Goal: Task Accomplishment & Management: Use online tool/utility

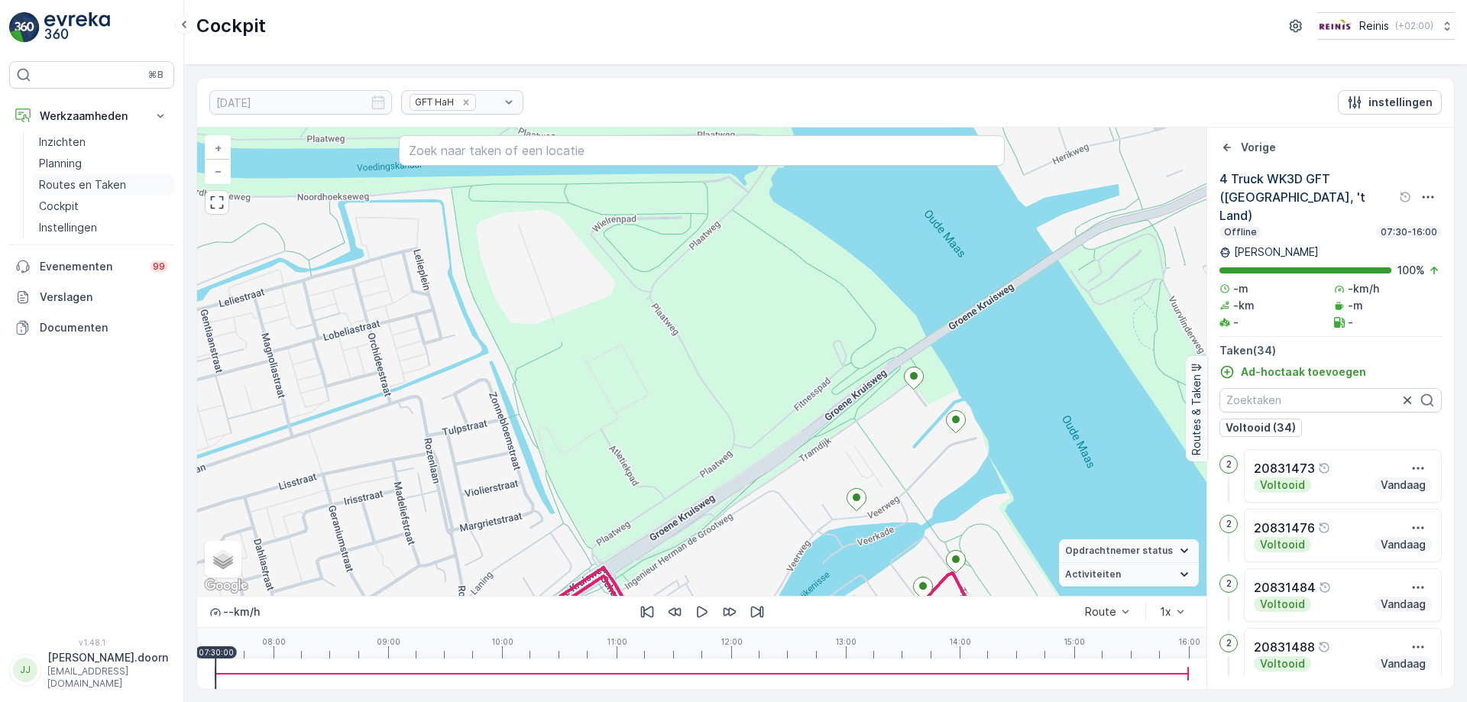
click at [73, 181] on p "Routes en Taken" at bounding box center [82, 184] width 87 height 15
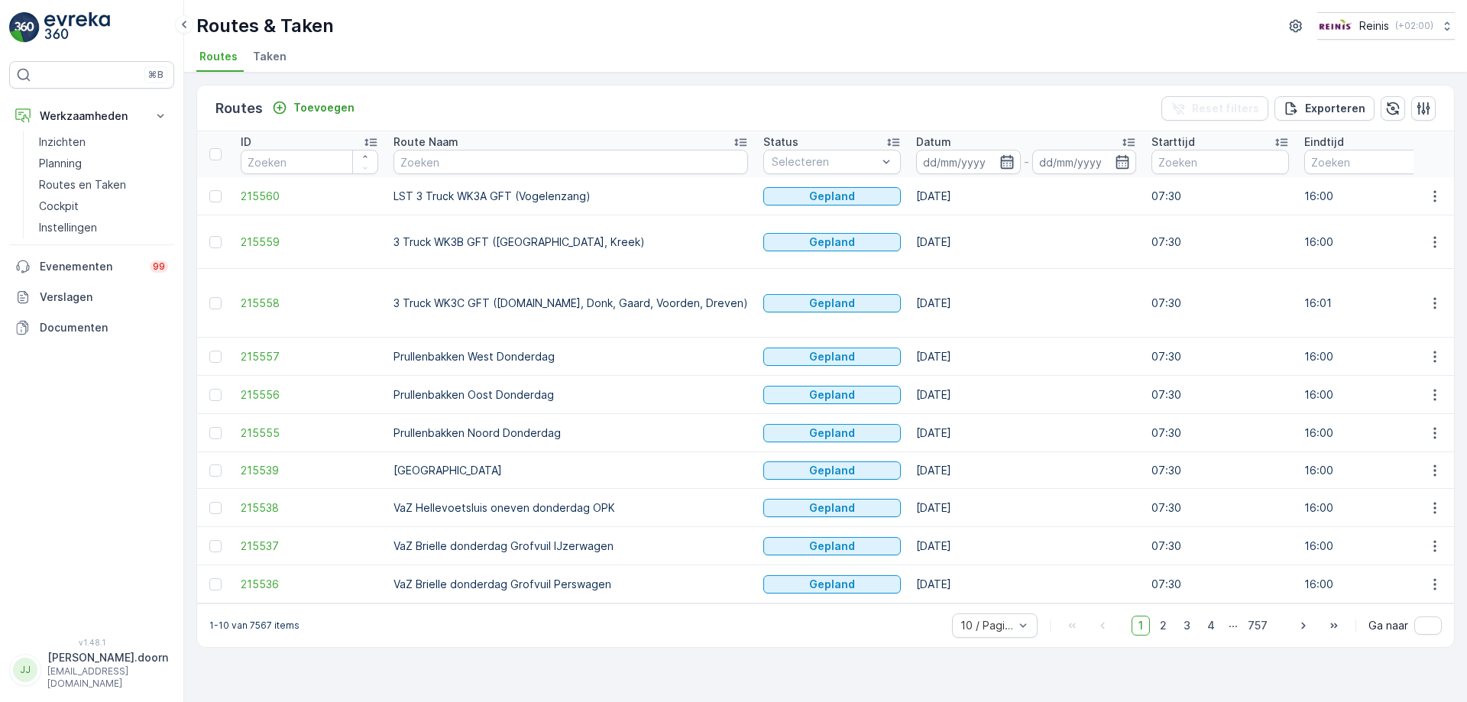
click at [1000, 157] on icon "button" at bounding box center [1006, 162] width 13 height 14
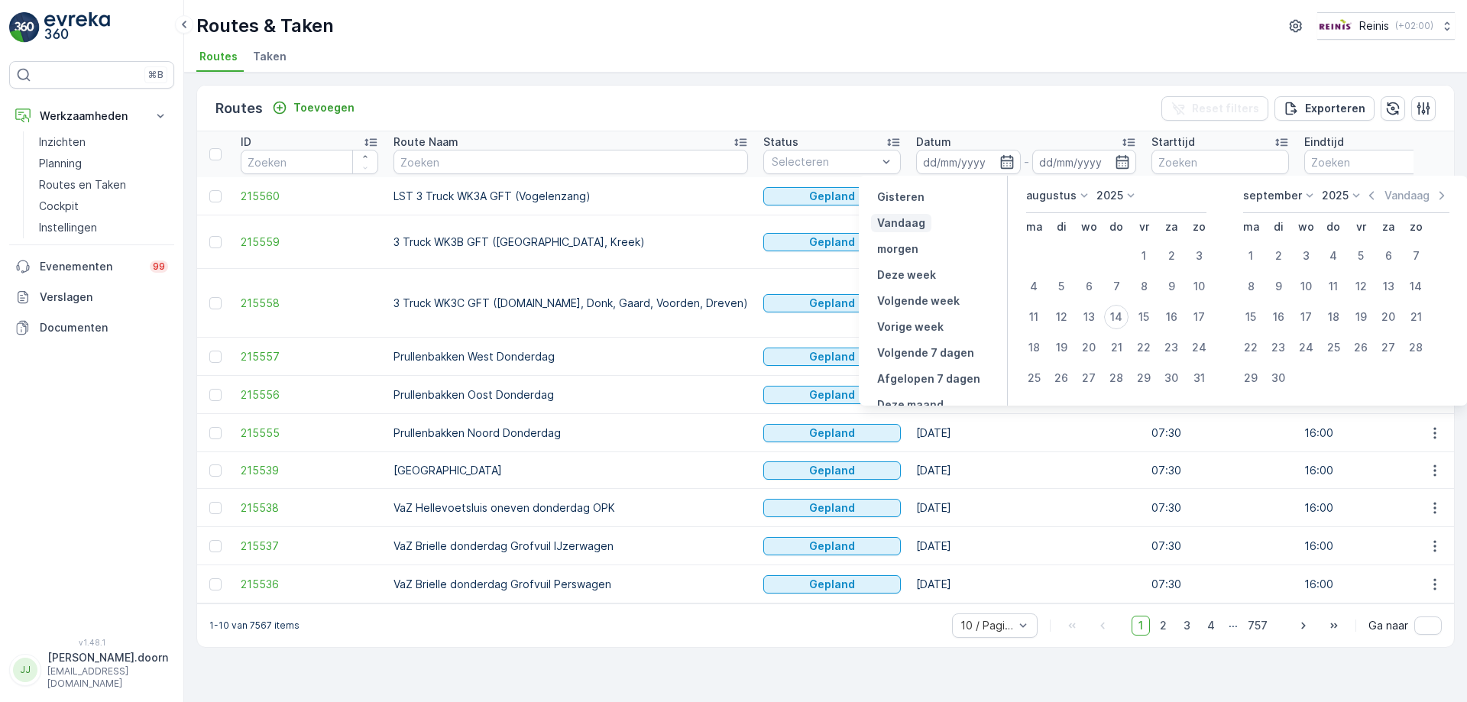
click at [913, 219] on p "Vandaag" at bounding box center [901, 222] width 48 height 15
type input "[DATE]"
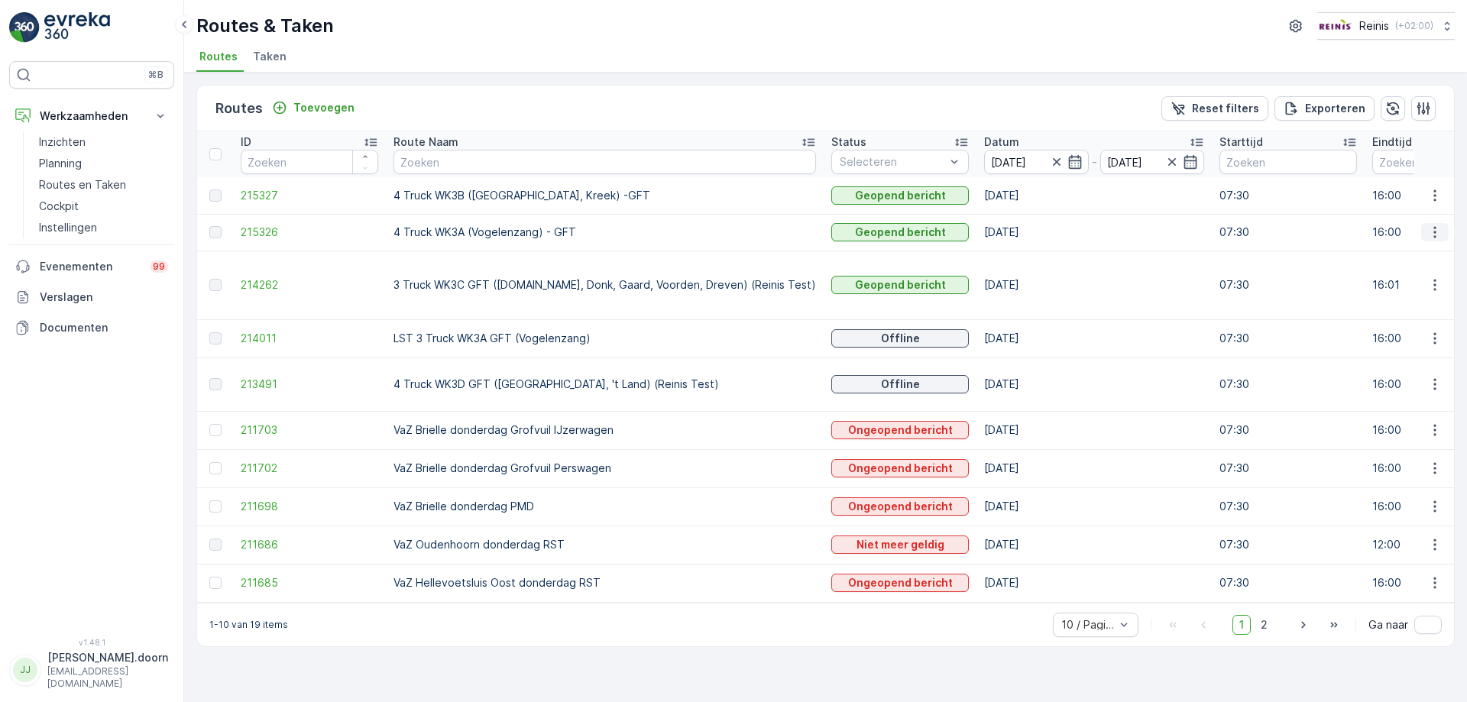
click at [1437, 234] on icon "button" at bounding box center [1434, 232] width 15 height 15
click at [1408, 278] on span "Toon route tracking" at bounding box center [1410, 276] width 102 height 15
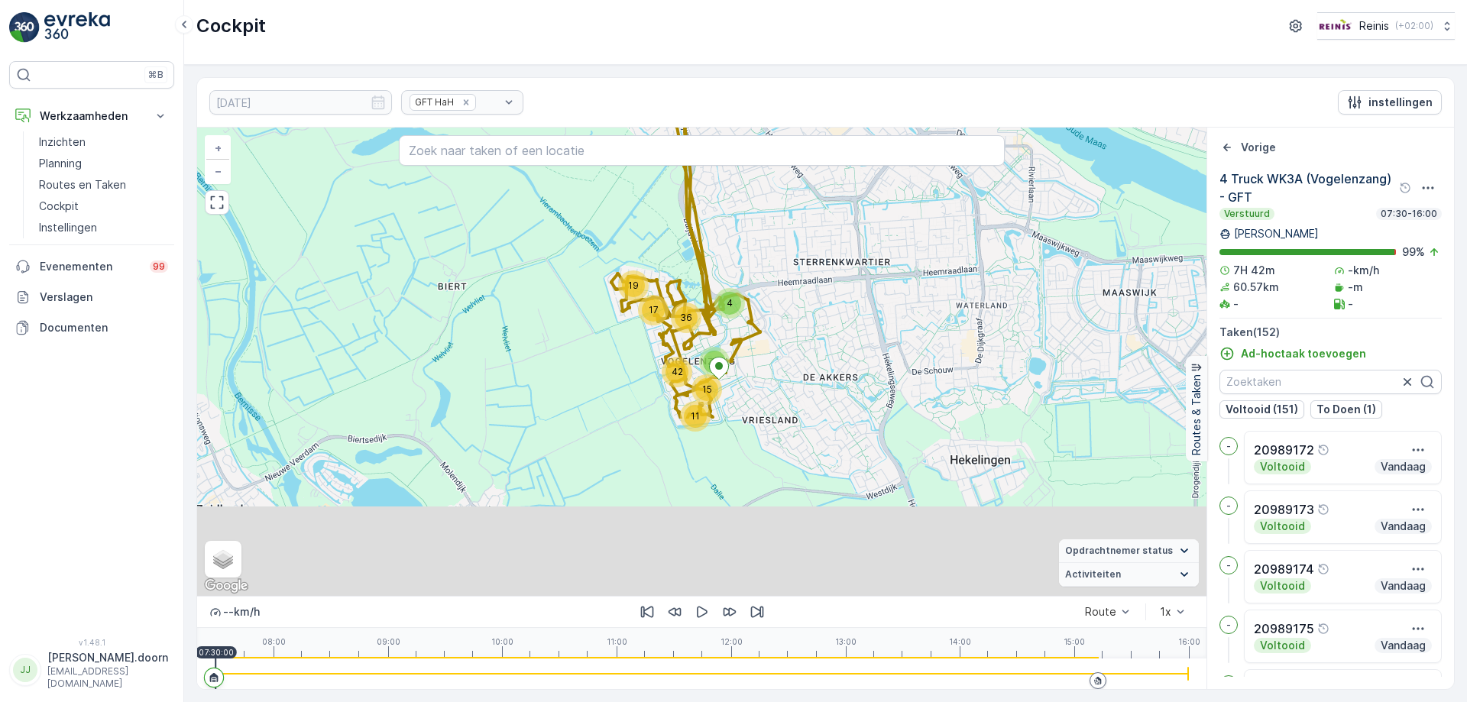
drag, startPoint x: 805, startPoint y: 518, endPoint x: 824, endPoint y: 297, distance: 221.6
click at [824, 297] on div "19 15 11 6 4 17 36 42 + − Satelliet stappenplan Terrein Hybride Leaflet Sneltoe…" at bounding box center [701, 362] width 1009 height 468
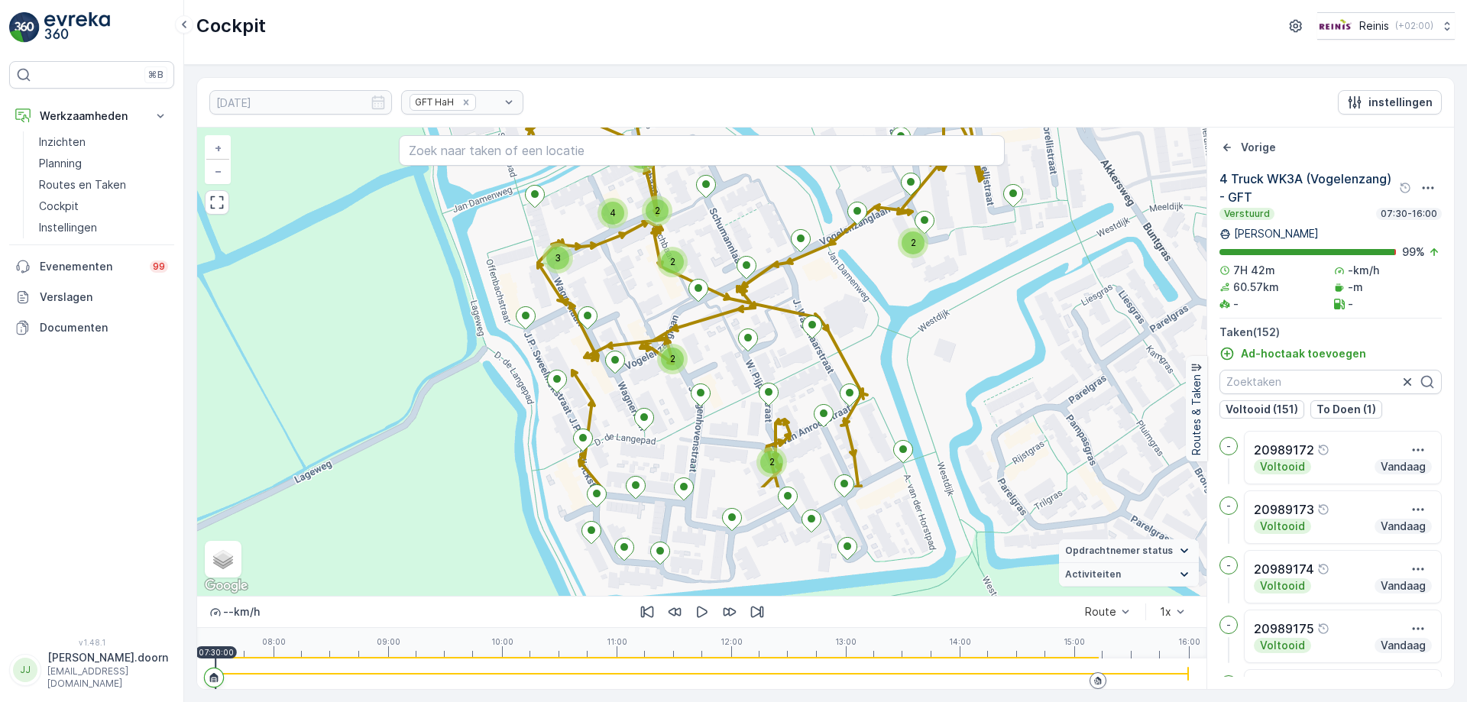
drag, startPoint x: 656, startPoint y: 411, endPoint x: 858, endPoint y: 254, distance: 255.4
click at [858, 254] on div "2 2 2 2 2 2 2 3 2 2 2 2 2 3 3 4 3 2 2 2 2 2 2 3 2 2 3 4 2 2 2 + − Satelliet sta…" at bounding box center [701, 362] width 1009 height 468
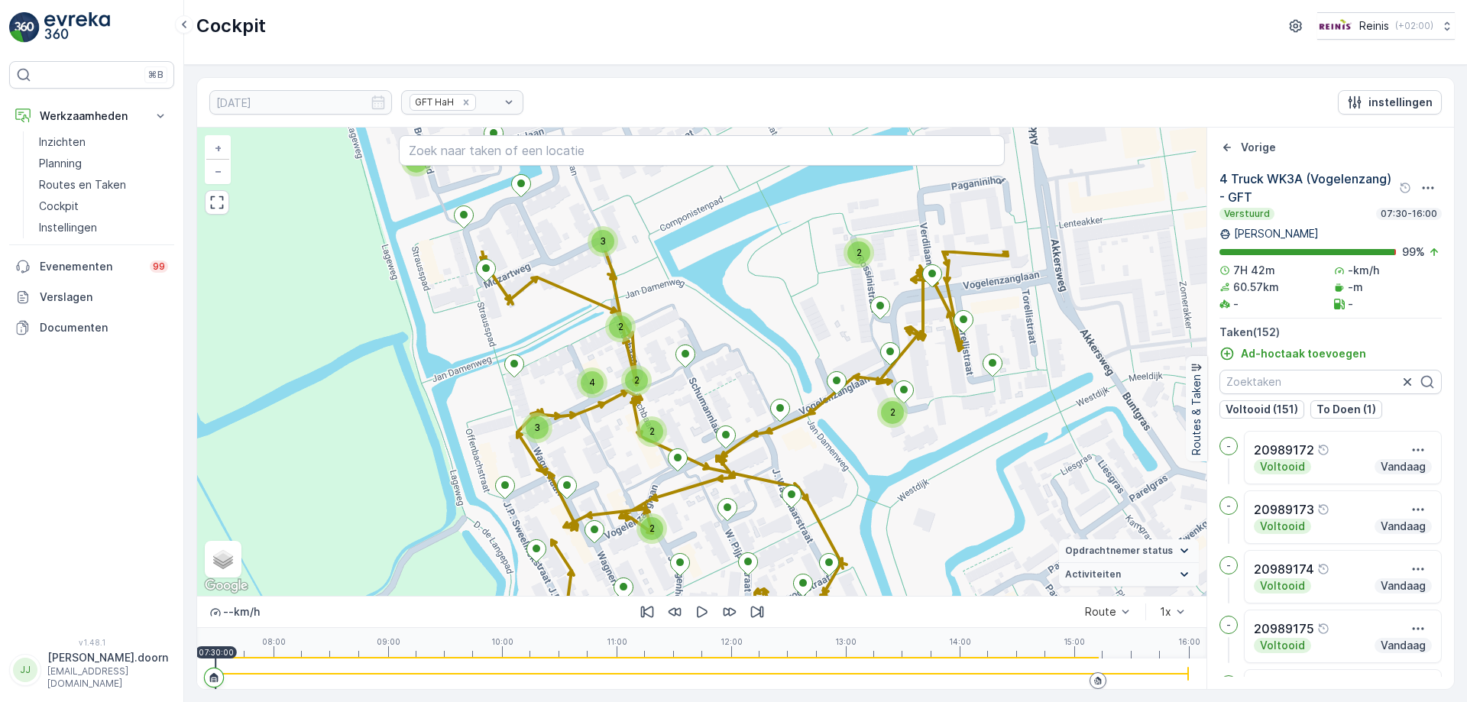
drag, startPoint x: 821, startPoint y: 344, endPoint x: 837, endPoint y: 339, distance: 16.7
click at [799, 512] on div "2 2 2 2 2 2 2 3 2 2 2 2 2 3 3 4 3 2 2 2 2 2 2 3 2 2 3 4 2 2 2 + − Satelliet sta…" at bounding box center [701, 362] width 1009 height 468
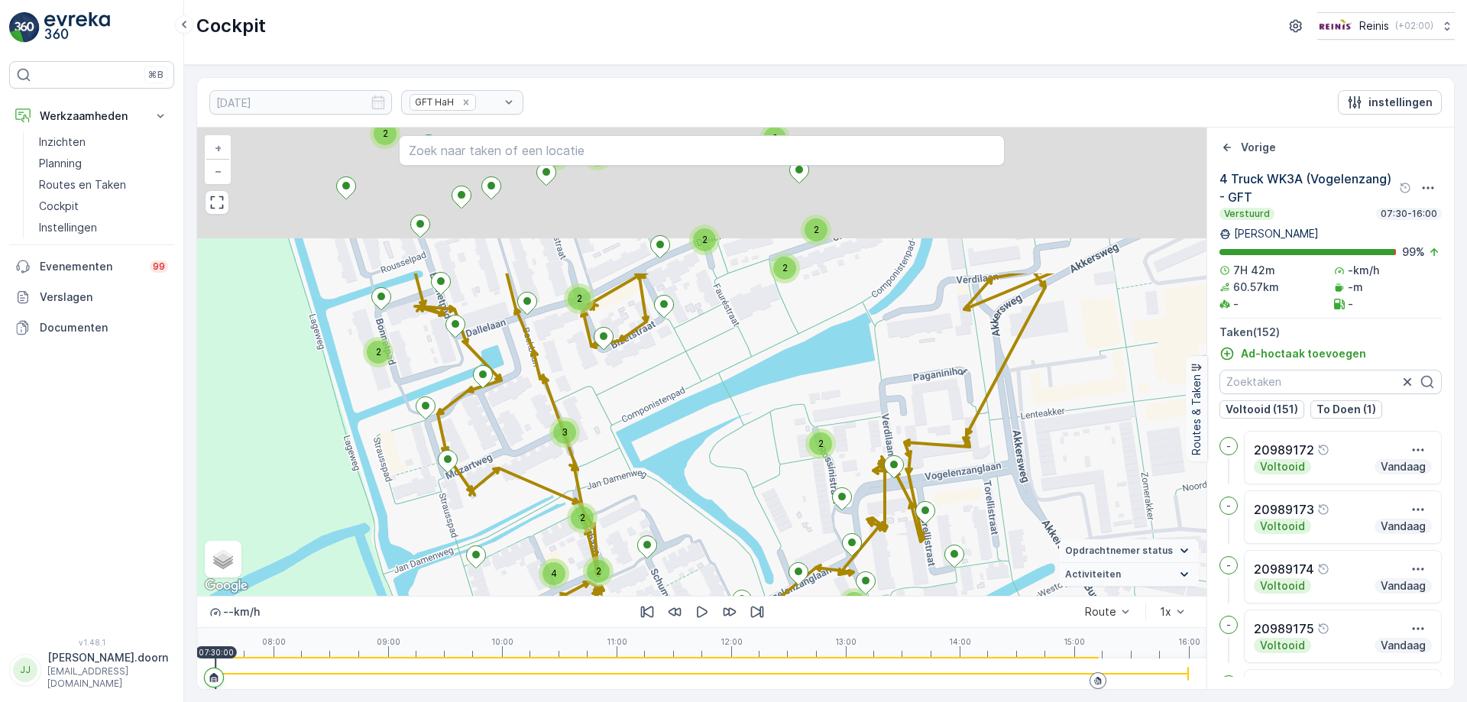
drag, startPoint x: 840, startPoint y: 326, endPoint x: 820, endPoint y: 417, distance: 93.1
click at [802, 519] on div "2 2 2 2 2 2 2 3 2 2 2 2 2 3 3 4 3 2 2 2 2 2 2 3 2 2 3 4 2 2 2 + − Satelliet sta…" at bounding box center [701, 362] width 1009 height 468
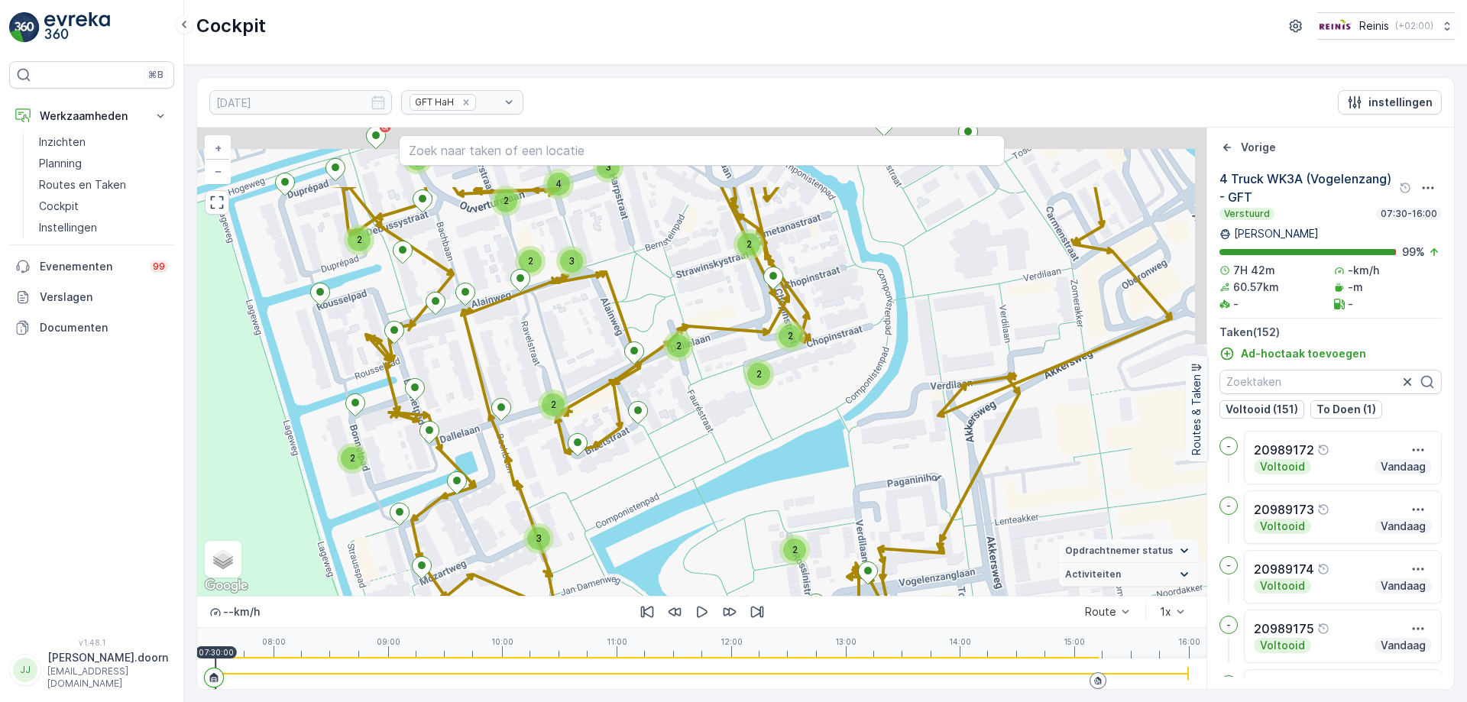
drag, startPoint x: 805, startPoint y: 473, endPoint x: 757, endPoint y: 502, distance: 56.2
click at [758, 527] on div "2 2 2 2 2 2 2 3 2 2 2 2 2 3 3 4 3 2 2 2 2 2 2 3 2 2 3 4 2 2 2 20989249 + − Sate…" at bounding box center [701, 362] width 1009 height 468
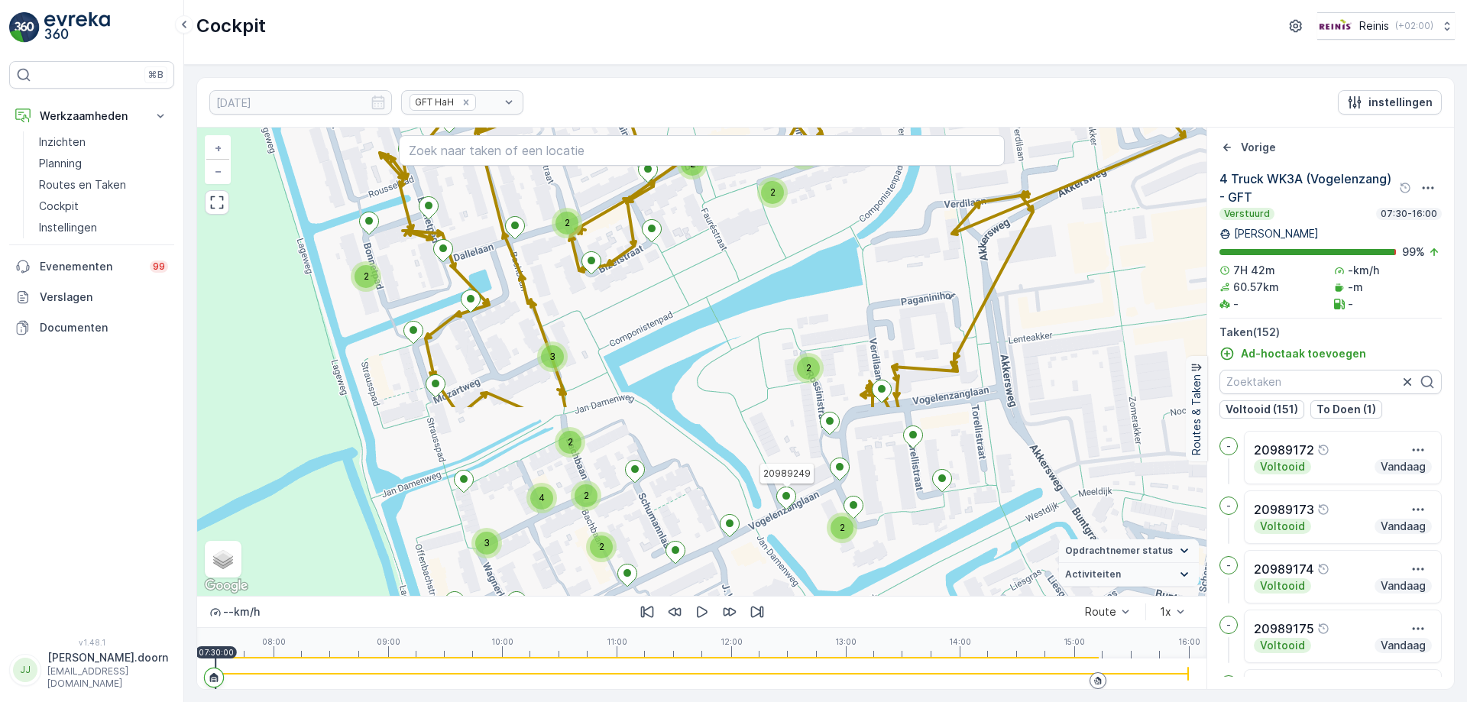
drag, startPoint x: 760, startPoint y: 469, endPoint x: 845, endPoint y: 163, distance: 318.2
click at [845, 163] on div "2 2 2 2 2 2 2 3 2 2 2 2 2 3 3 4 3 2 2 2 2 2 2 3 2 2 3 4 2 2 2 20989249 + − Sate…" at bounding box center [701, 362] width 1009 height 468
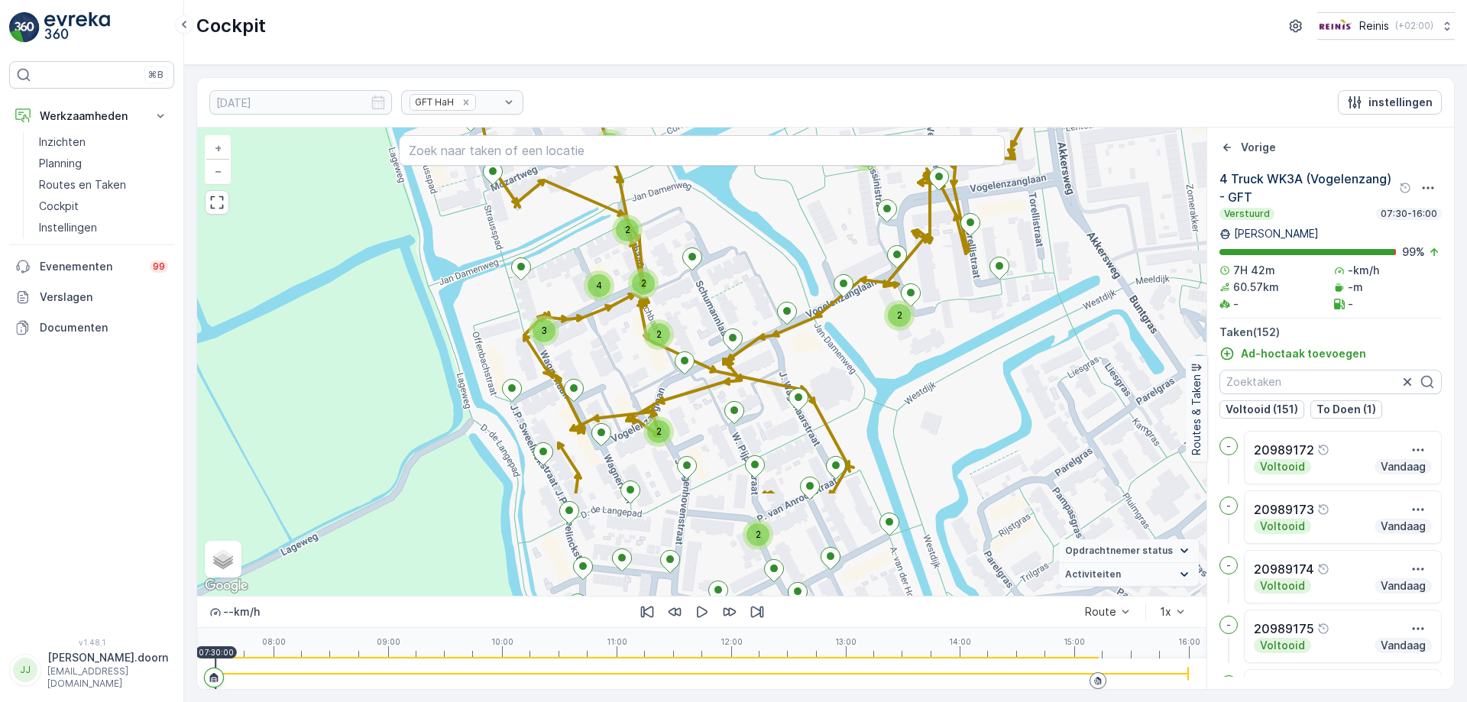
click at [845, 173] on div "2 2 2 2 2 2 2 3 2 2 2 2 2 3 3 4 3 2 2 2 2 2 2 3 2 2 3 4 2 2 2 + − Satelliet sta…" at bounding box center [701, 362] width 1009 height 468
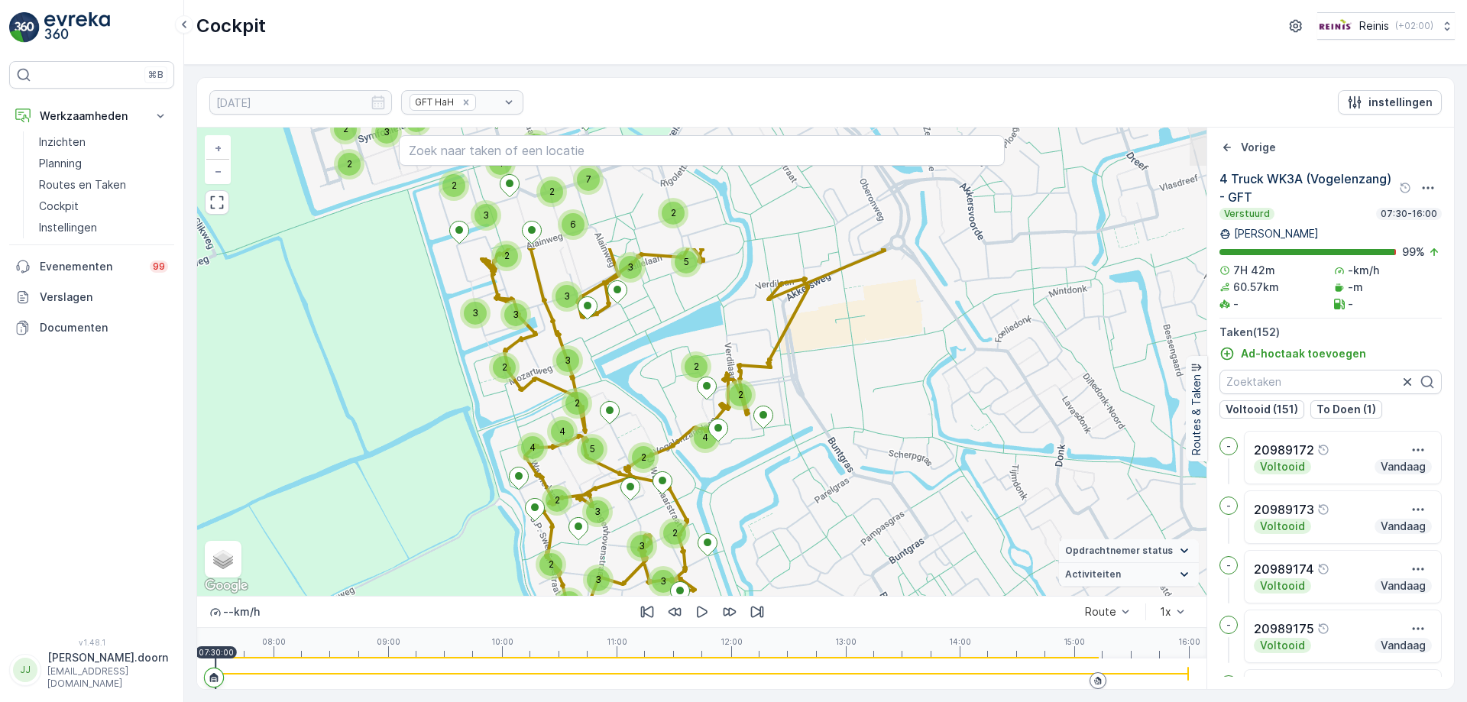
drag, startPoint x: 860, startPoint y: 276, endPoint x: 717, endPoint y: 443, distance: 220.1
click at [717, 443] on div at bounding box center [718, 432] width 20 height 27
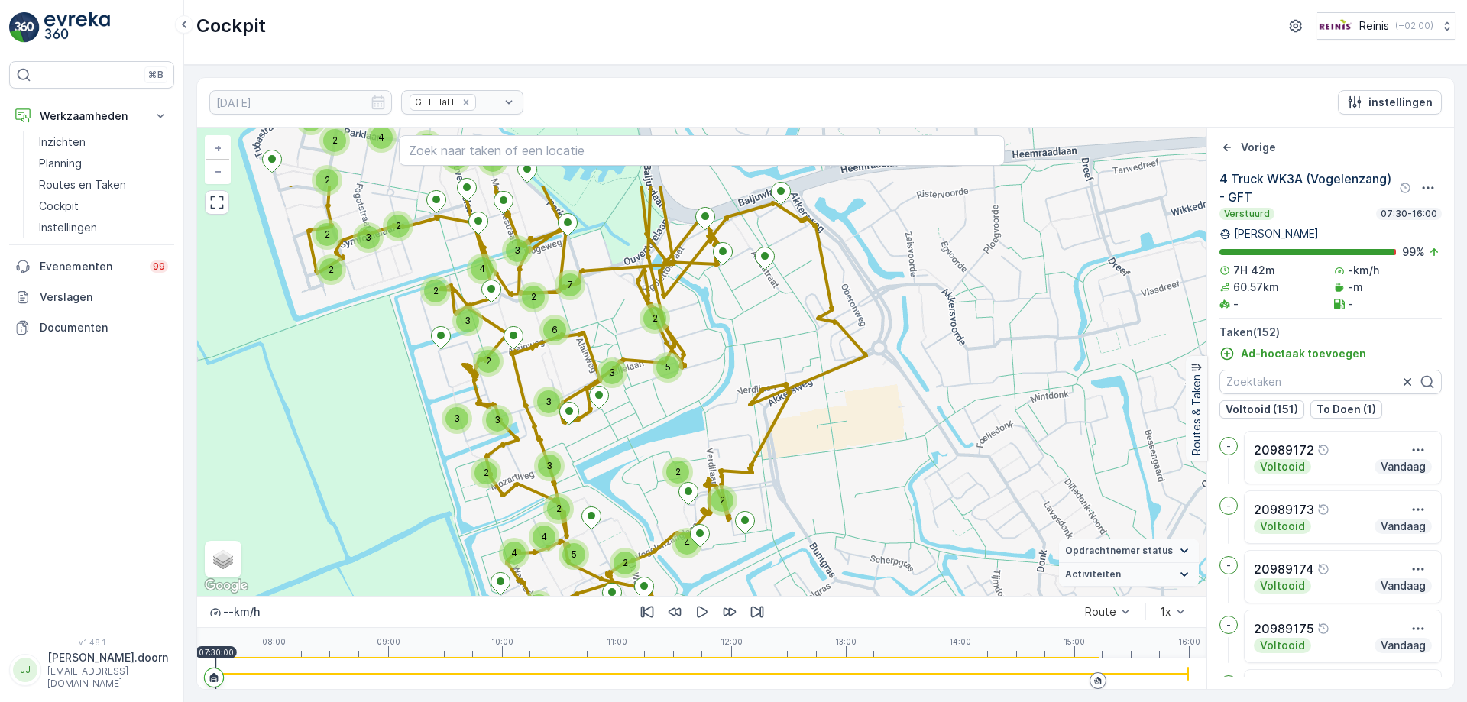
drag, startPoint x: 758, startPoint y: 280, endPoint x: 740, endPoint y: 386, distance: 107.0
click at [740, 386] on div "2 2 2 2 2 4 2 2 4 2 3 2 3 3 3 2 2 3 2 4 3 2 2 6 7 3 2 2 5 3 2 3 2 3 3 3 2 4 4 5…" at bounding box center [701, 362] width 1009 height 468
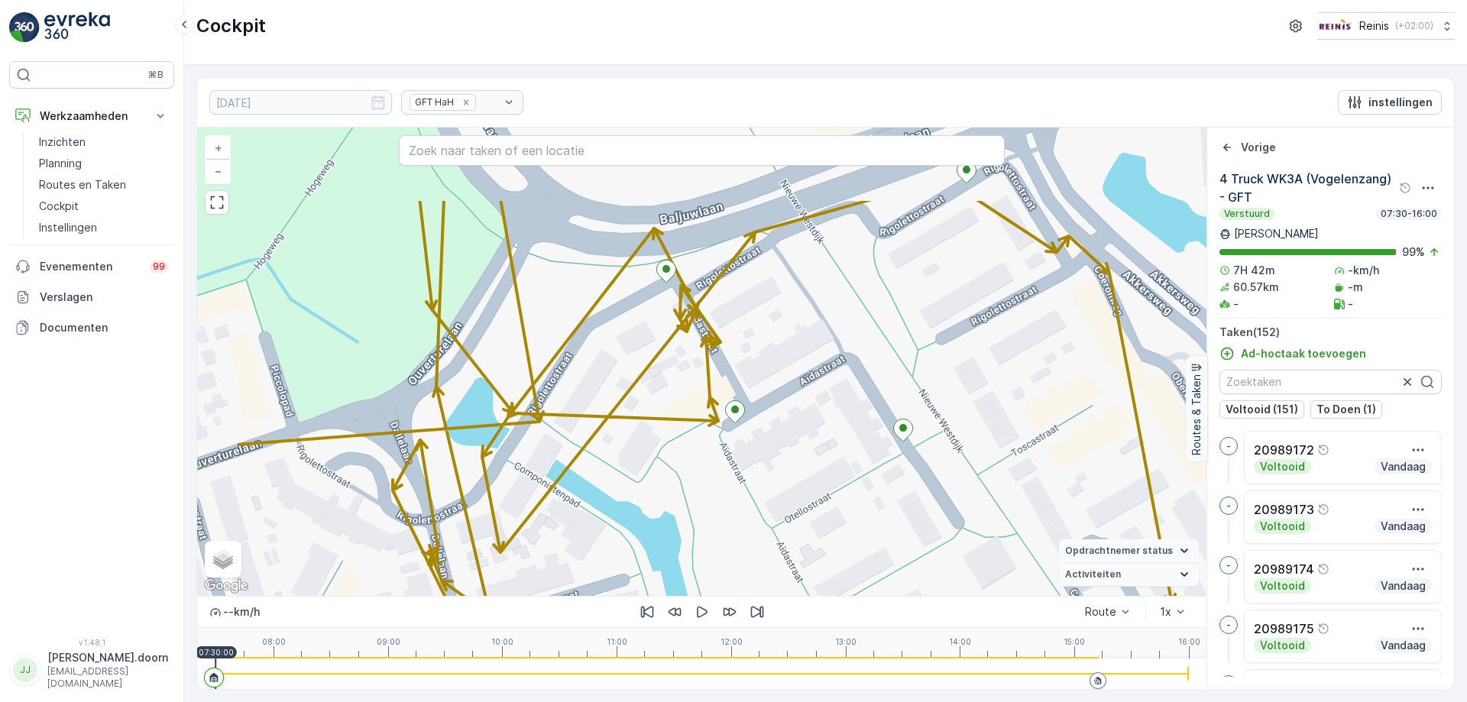
drag, startPoint x: 679, startPoint y: 267, endPoint x: 813, endPoint y: 381, distance: 175.6
click at [813, 381] on div "2 2 2 2 2 2 2 2 2 2 2 2 4 2 2 2 2 2 2 2 2 2 2 2 2 2 2 + − Satelliet stappenplan…" at bounding box center [701, 362] width 1009 height 468
click at [746, 656] on div "08:00 09:00 10:00 11:00 12:00 13:00 14:00 15:00 16:00 07:30:00" at bounding box center [701, 643] width 973 height 31
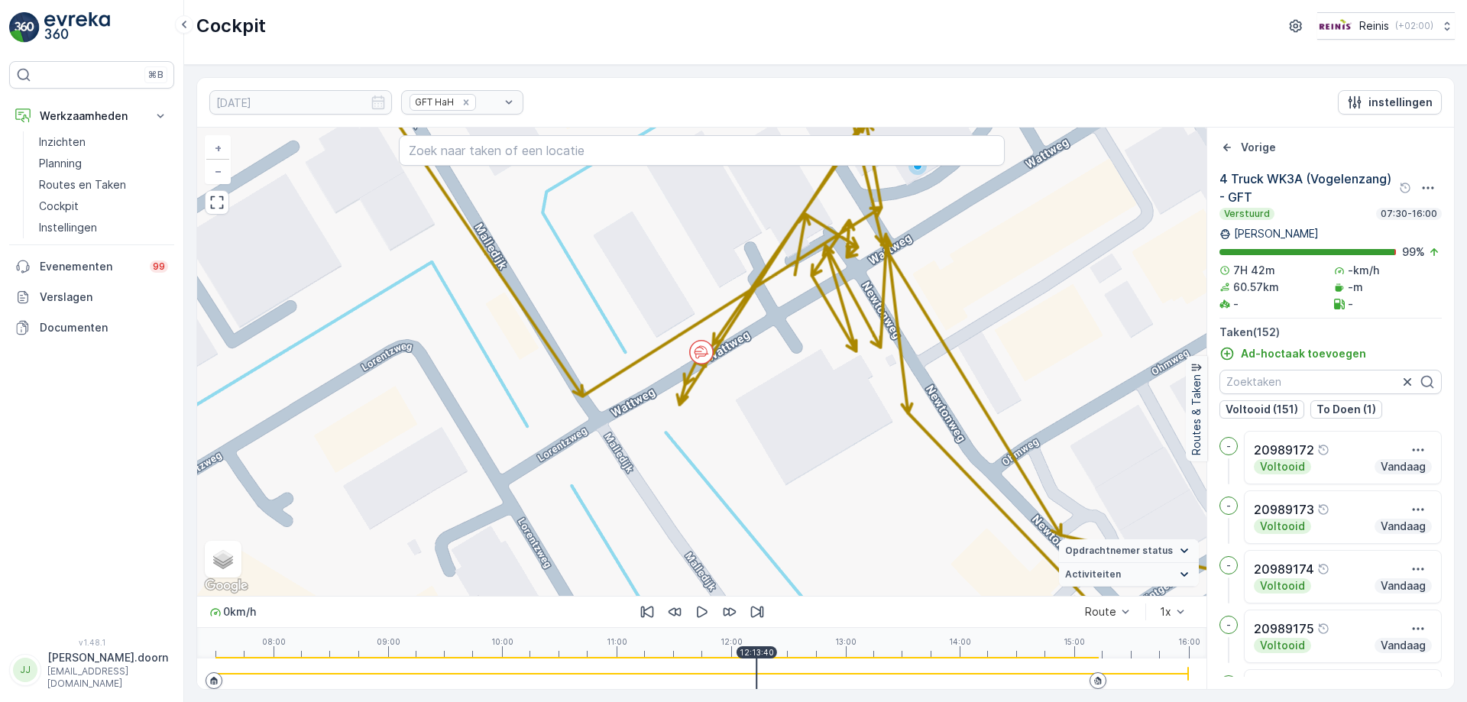
click at [777, 656] on div "08:00 09:00 10:00 11:00 12:00 13:00 14:00 15:00 16:00 12:13:40" at bounding box center [701, 643] width 973 height 31
click at [804, 656] on div "08:00 09:00 10:00 11:00 12:00 13:00 14:00 15:00 16:00 12:24:30" at bounding box center [701, 643] width 973 height 31
click at [827, 657] on div "08:00 09:00 10:00 11:00 12:00 13:00 14:00 15:00 16:00 12:38:30" at bounding box center [701, 643] width 973 height 31
click at [731, 657] on div "08:00 09:00 10:00 11:00 12:00 13:00 14:00 15:00 16:00 12:50:30" at bounding box center [701, 643] width 973 height 31
click at [719, 656] on p "12:00:30" at bounding box center [731, 652] width 35 height 9
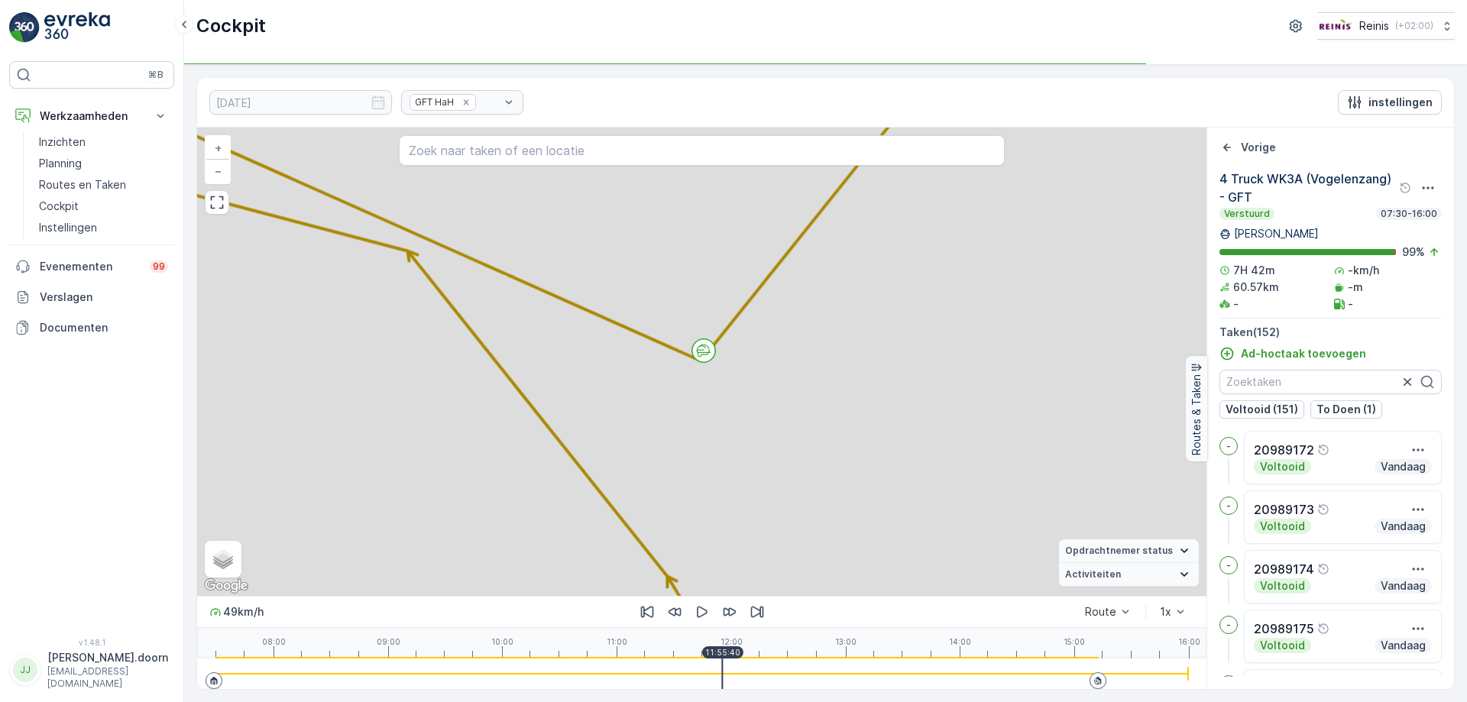
click at [722, 658] on div "11:55:40" at bounding box center [722, 652] width 41 height 12
click at [722, 663] on div at bounding box center [722, 674] width 2 height 31
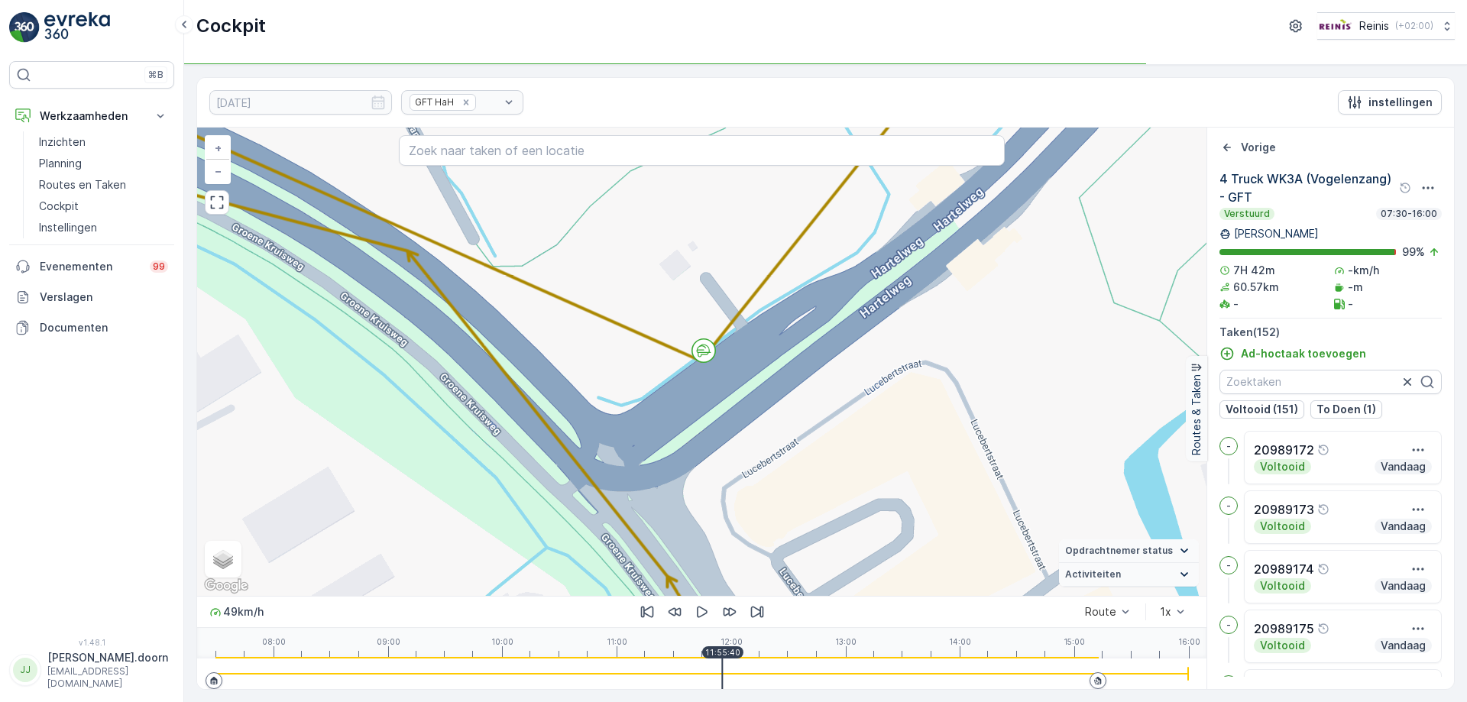
drag, startPoint x: 728, startPoint y: 658, endPoint x: 734, endPoint y: 666, distance: 9.3
click at [728, 659] on div "49 km/h Route 1x 08:00 09:00 10:00 11:00 12:00 13:00 14:00 15:00 16:00 11:55:40" at bounding box center [701, 642] width 1009 height 93
click at [734, 665] on div at bounding box center [701, 674] width 973 height 31
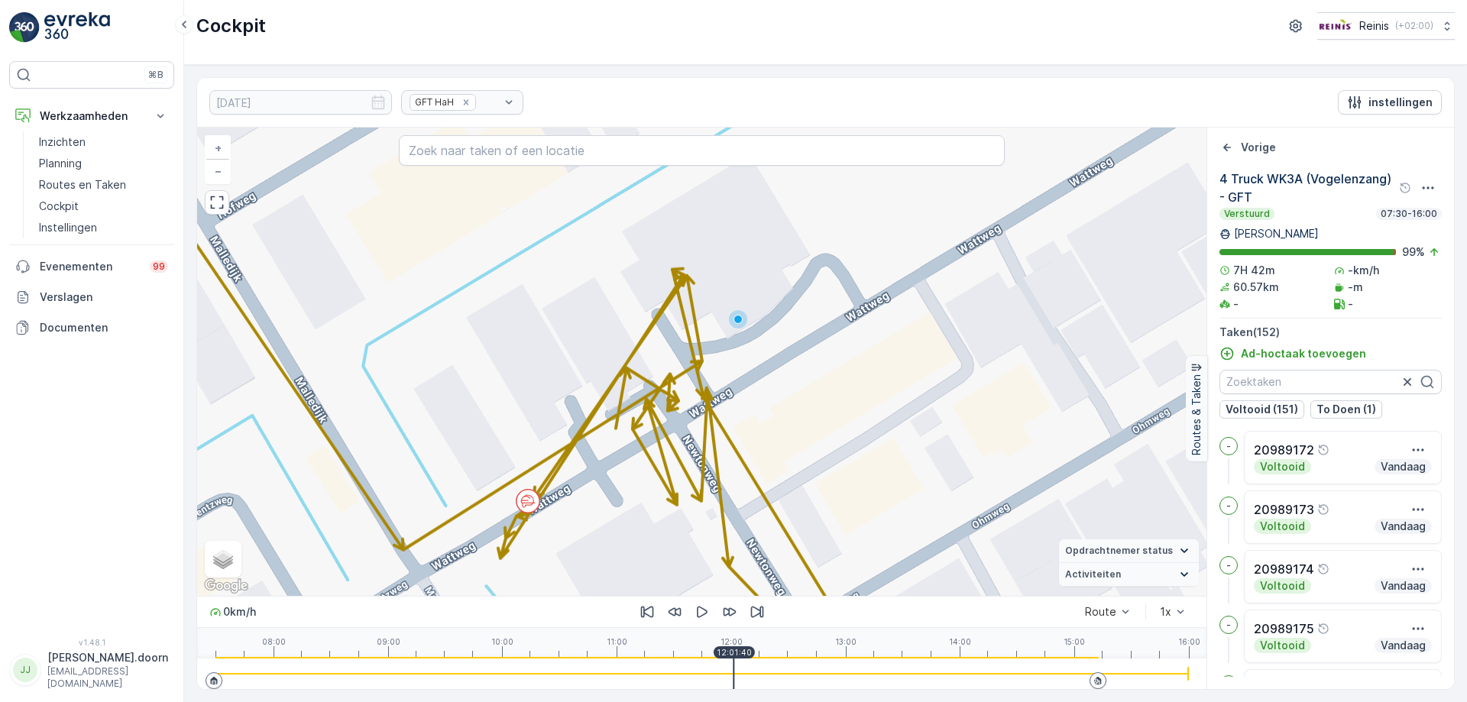
click at [769, 655] on div "08:00 09:00 10:00 11:00 12:00 13:00 14:00 15:00 16:00 12:01:40" at bounding box center [701, 643] width 973 height 31
click at [792, 655] on div "08:00 09:00 10:00 11:00 12:00 13:00 14:00 15:00 16:00 12:20:00" at bounding box center [701, 643] width 973 height 31
click at [825, 656] on div "08:00 09:00 10:00 11:00 12:00 13:00 14:00 15:00 16:00 12:32:50" at bounding box center [701, 643] width 973 height 31
click at [837, 661] on div at bounding box center [701, 674] width 973 height 31
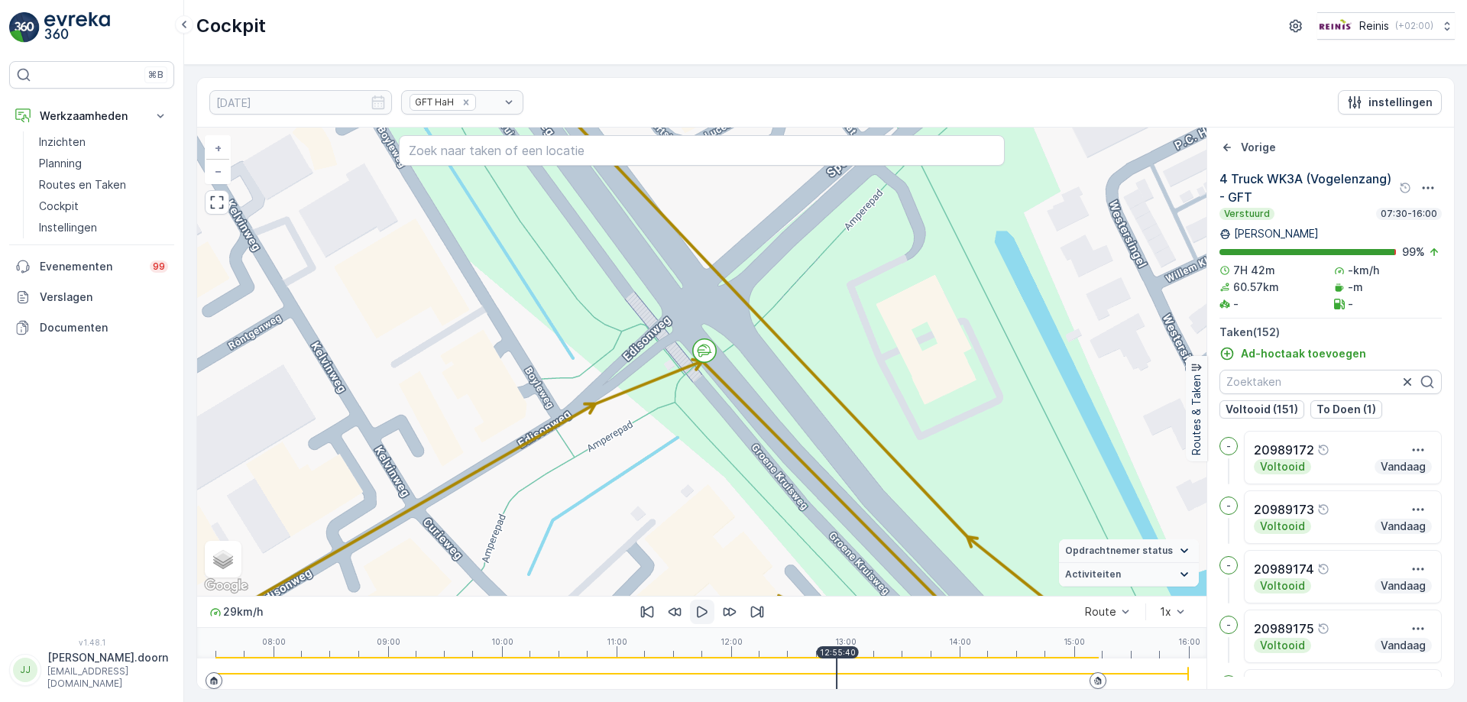
click at [700, 609] on icon "button" at bounding box center [702, 611] width 15 height 15
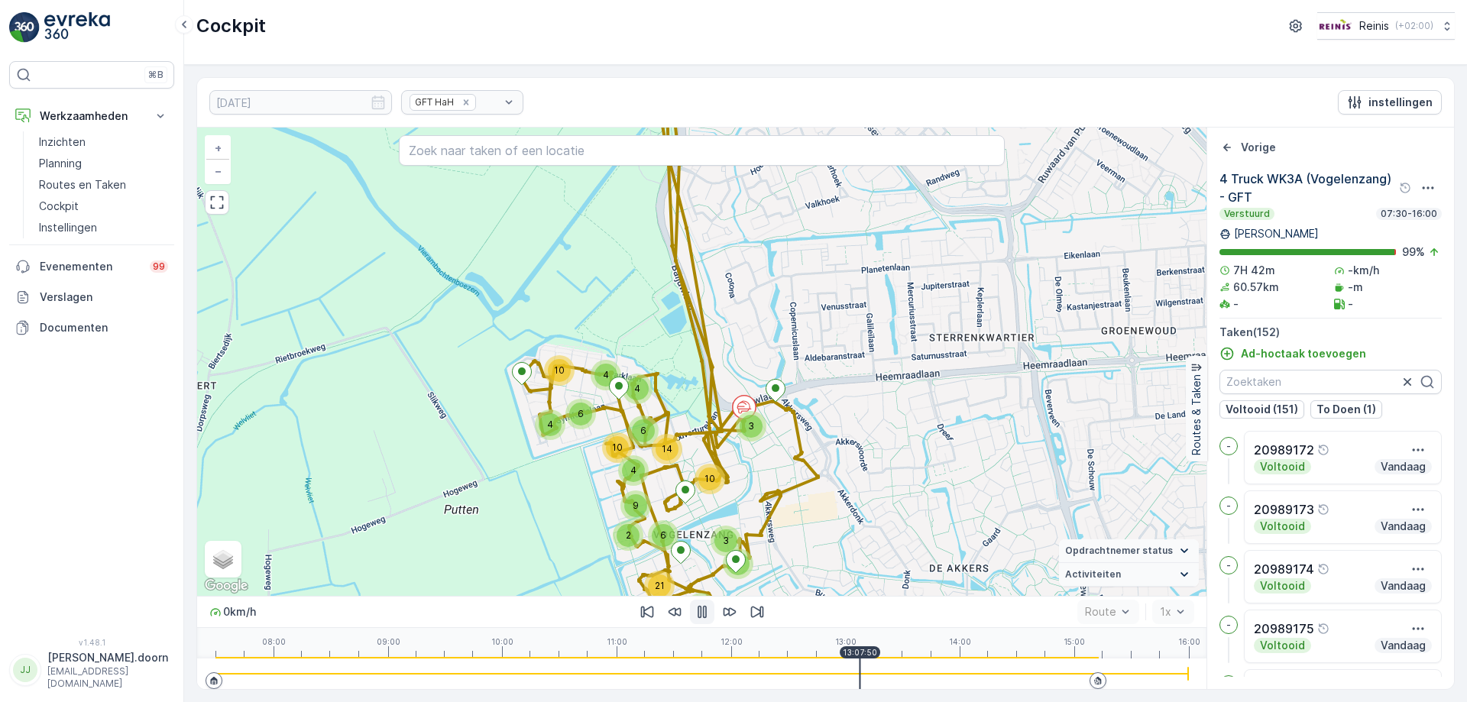
click at [843, 657] on div "13:07:50" at bounding box center [860, 652] width 40 height 12
click at [836, 660] on div at bounding box center [701, 674] width 973 height 31
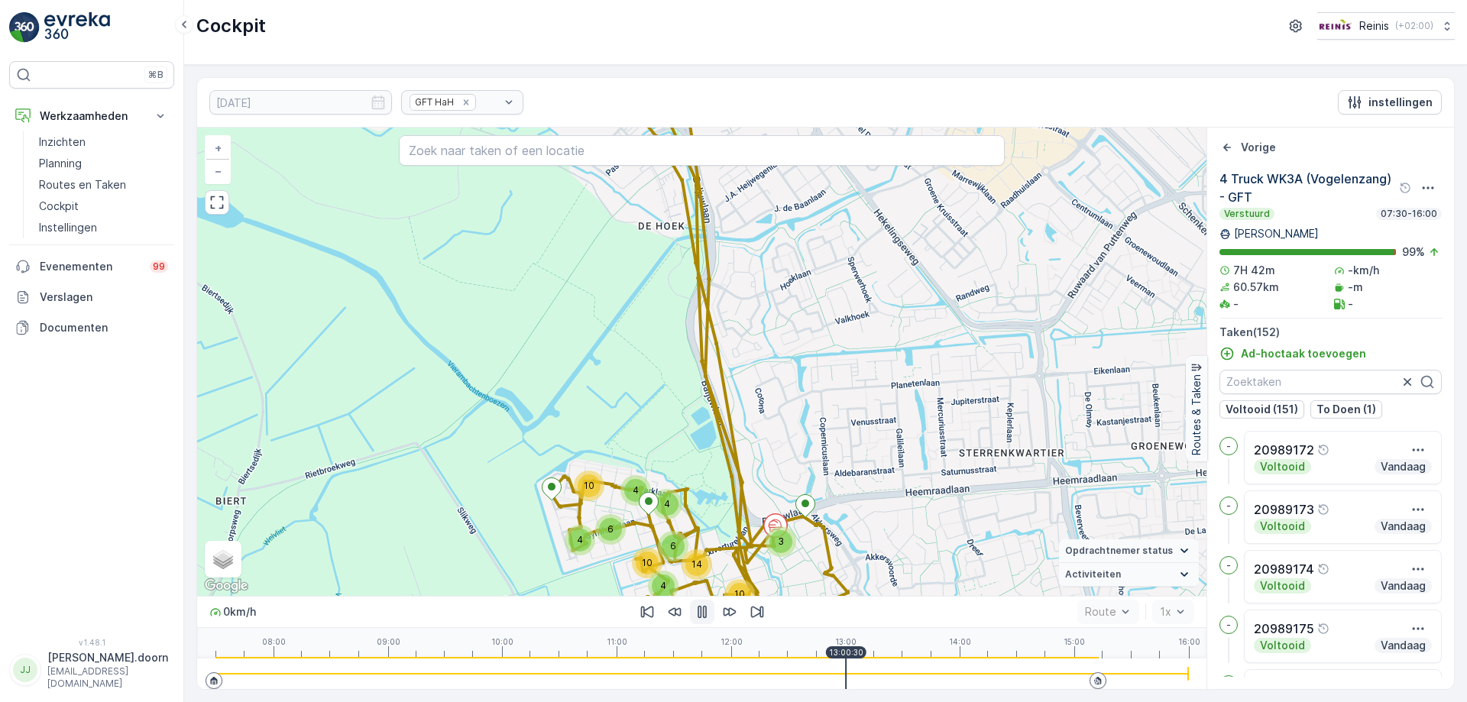
click at [846, 659] on div at bounding box center [701, 674] width 973 height 31
click at [838, 659] on div at bounding box center [701, 674] width 973 height 31
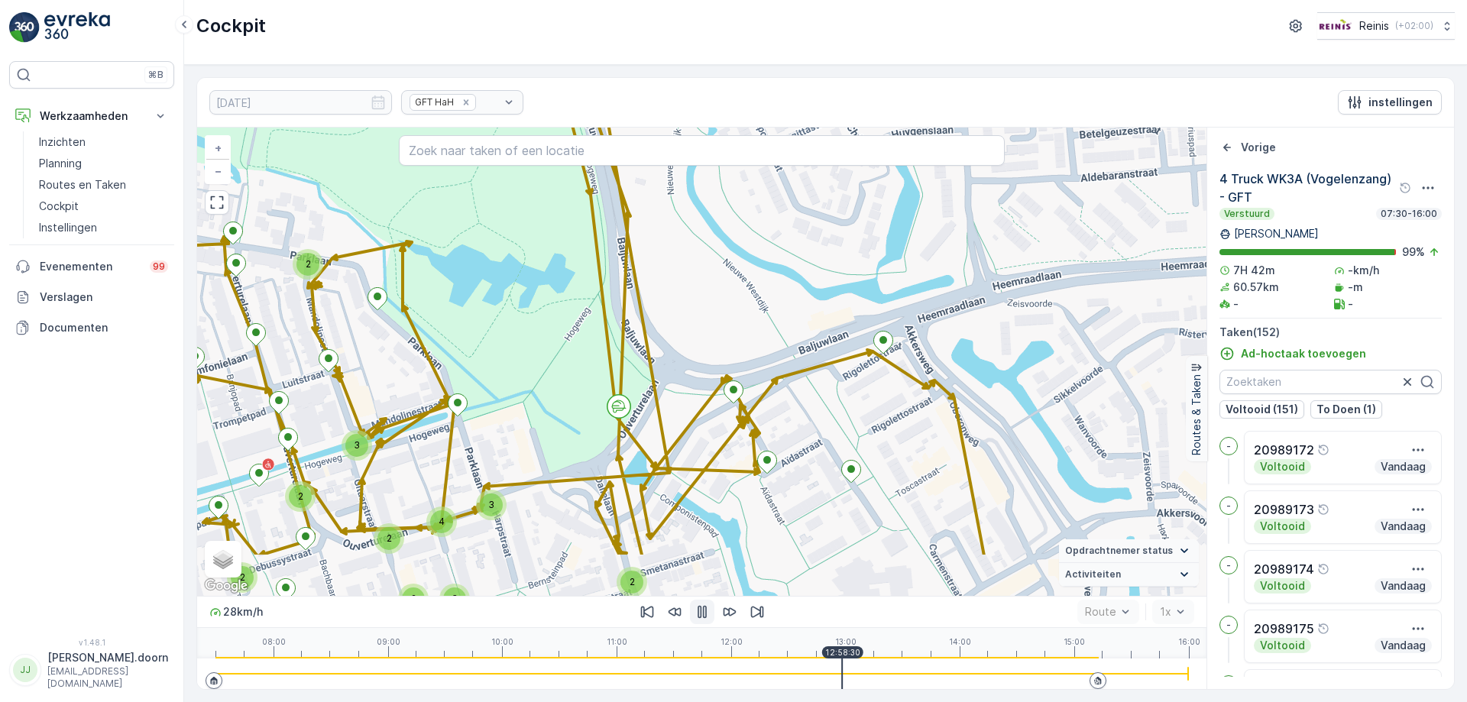
drag, startPoint x: 790, startPoint y: 528, endPoint x: 764, endPoint y: 439, distance: 92.4
click at [764, 439] on div "2 2 2 2 2 2 2 2 3 2 2 2 2 3 3 4 2 3 2 2 2 2 2 3 2 2 3 4 2 2 2 + − Satelliet sta…" at bounding box center [701, 362] width 1009 height 468
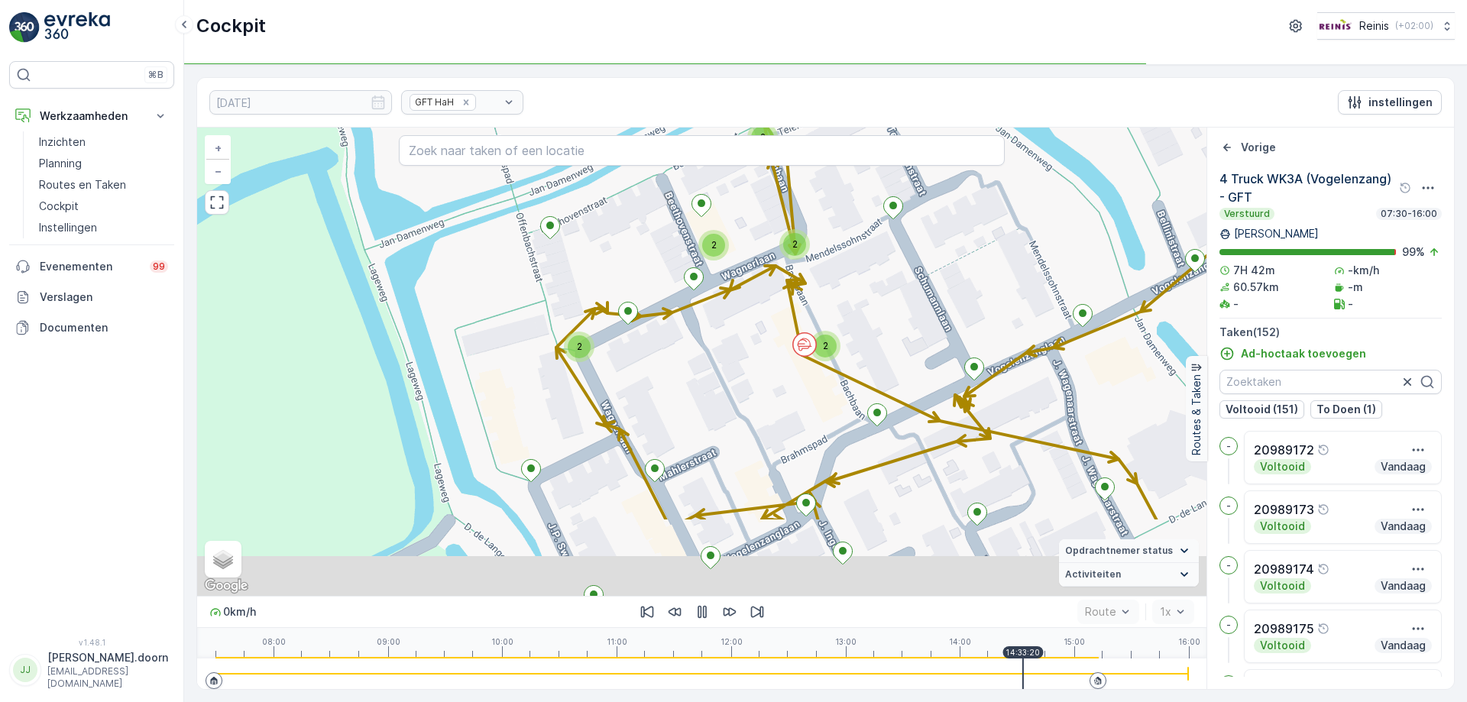
drag, startPoint x: 948, startPoint y: 484, endPoint x: 857, endPoint y: 361, distance: 154.1
click at [857, 361] on div "2 2 2 2 2 2 2 2 2 2 2 2 4 2 2 2 2 2 2 2 2 2 2 2 2 2 2 + − Satelliet stappenplan…" at bounding box center [701, 362] width 1009 height 468
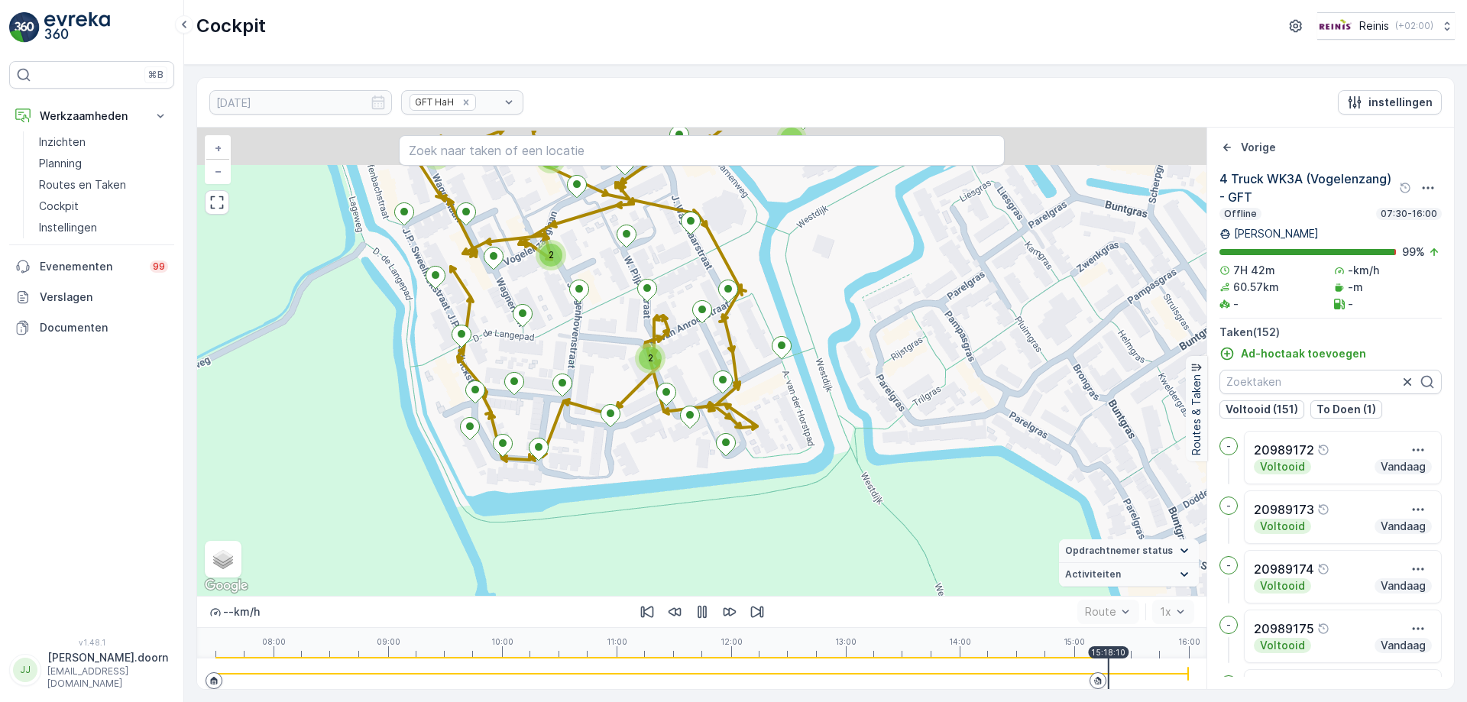
drag, startPoint x: 873, startPoint y: 355, endPoint x: 889, endPoint y: 551, distance: 196.2
click at [890, 556] on div "2 2 2 2 2 2 2 2 3 2 2 2 2 3 3 4 2 3 2 2 2 2 2 3 2 2 3 4 2 2 2 + − Satelliet sta…" at bounding box center [701, 362] width 1009 height 468
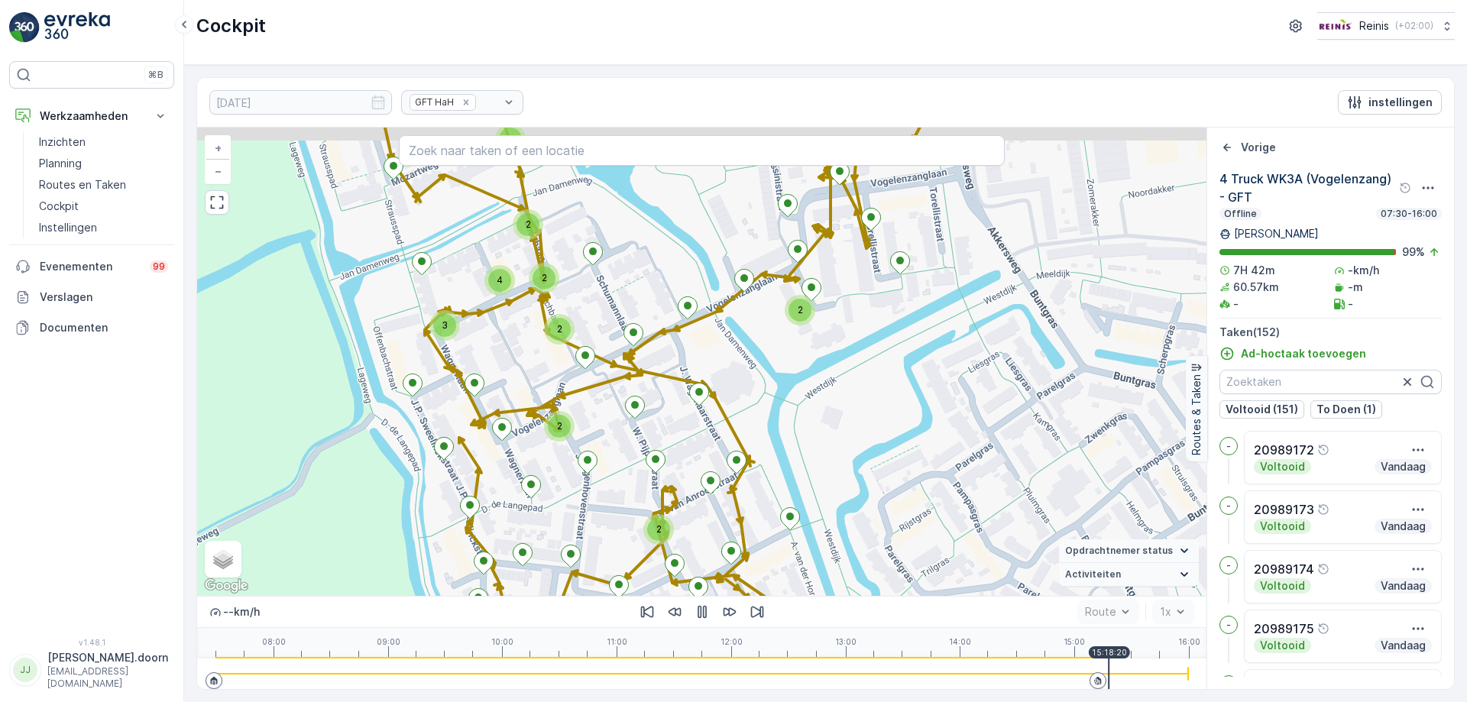
drag, startPoint x: 841, startPoint y: 375, endPoint x: 903, endPoint y: 478, distance: 120.3
click at [918, 530] on div "2 2 2 2 2 2 2 2 3 2 2 2 2 3 3 4 2 3 2 2 2 2 2 3 2 2 3 4 2 2 2 + − Satelliet sta…" at bounding box center [701, 362] width 1009 height 468
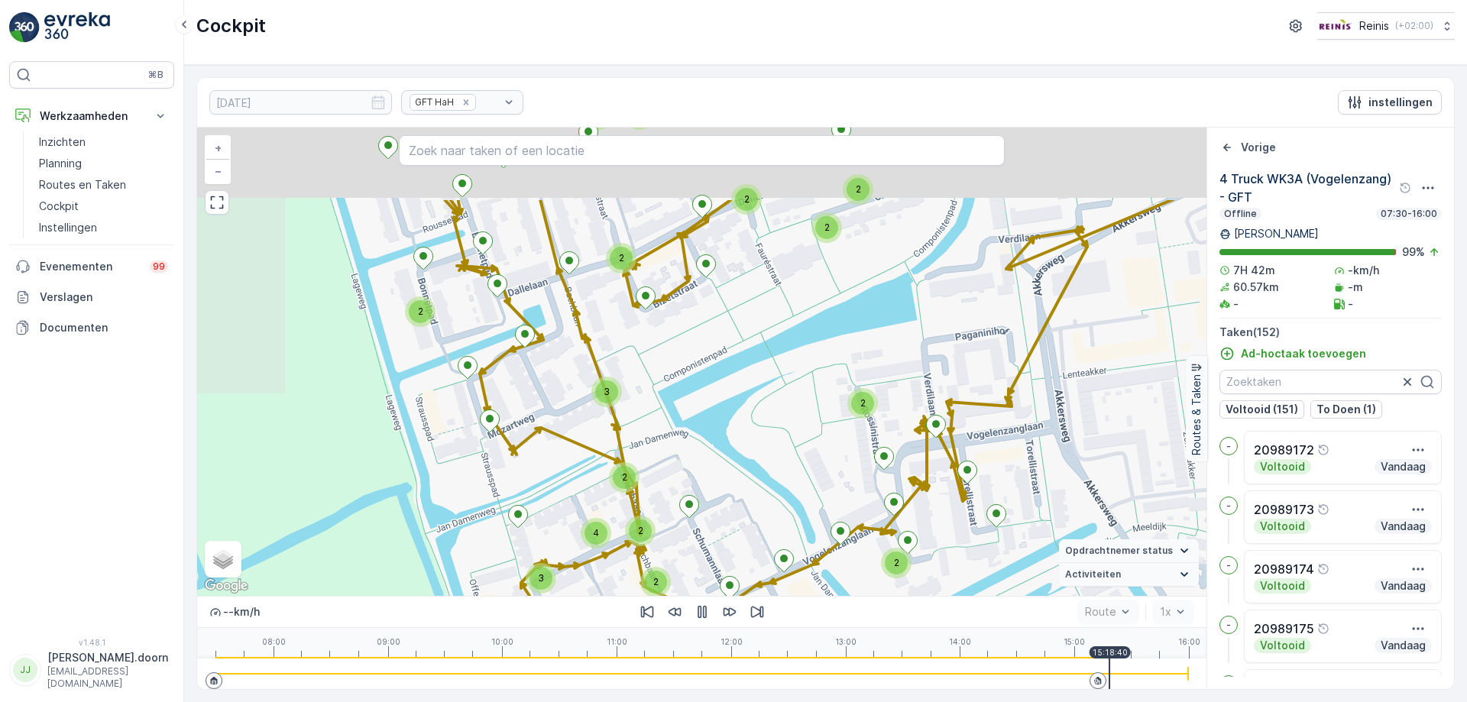
drag, startPoint x: 896, startPoint y: 400, endPoint x: 915, endPoint y: 535, distance: 136.6
click at [916, 535] on div "2 2 2 2 2 2 2 2 3 2 2 2 2 3 3 4 2 3 2 2 2 2 2 3 2 2 3 4 2 2 2 + − Satelliet sta…" at bounding box center [701, 362] width 1009 height 468
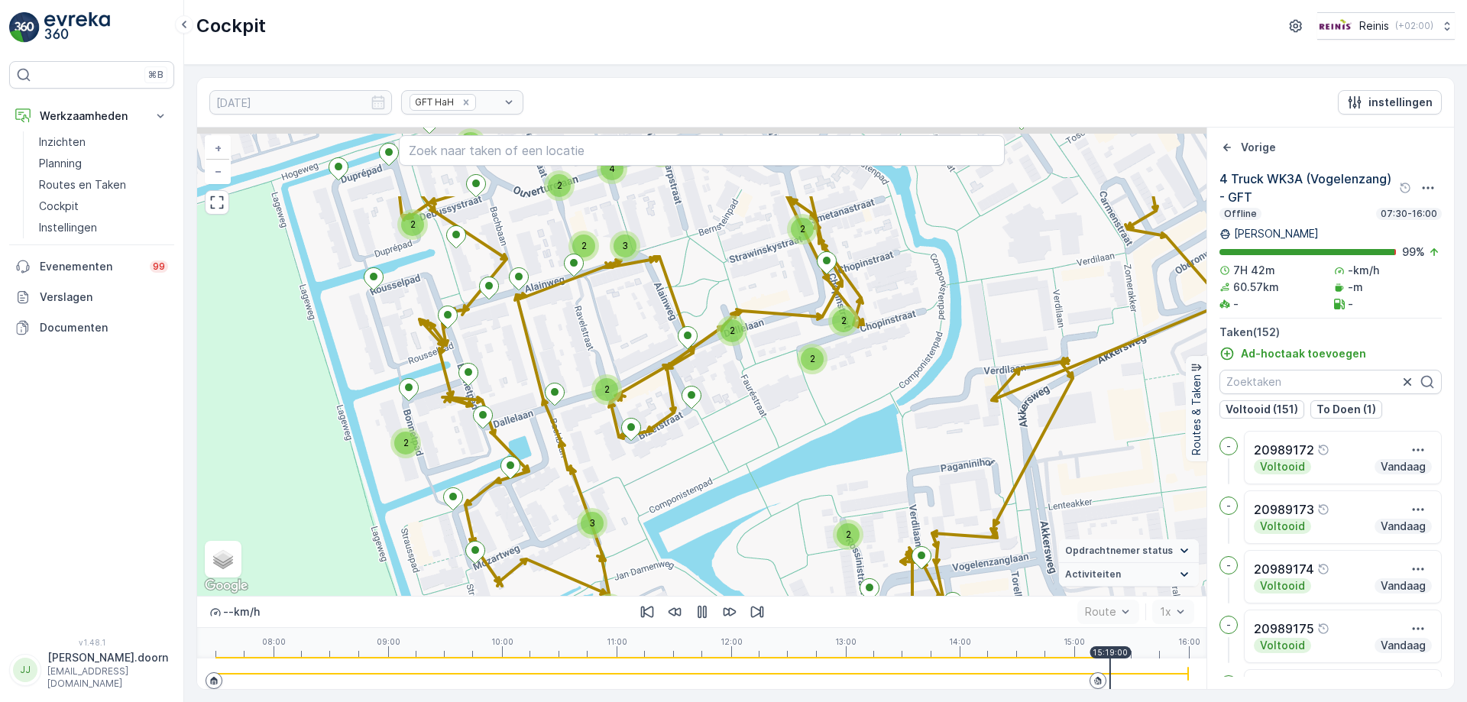
drag, startPoint x: 903, startPoint y: 394, endPoint x: 835, endPoint y: 543, distance: 163.1
click at [840, 553] on div "2 2 2 2 2 2 2 2 3 2 2 2 2 3 3 4 2 3 2 2 2 2 2 3 2 2 3 4 2 2 2 20989172 + − Sate…" at bounding box center [701, 362] width 1009 height 468
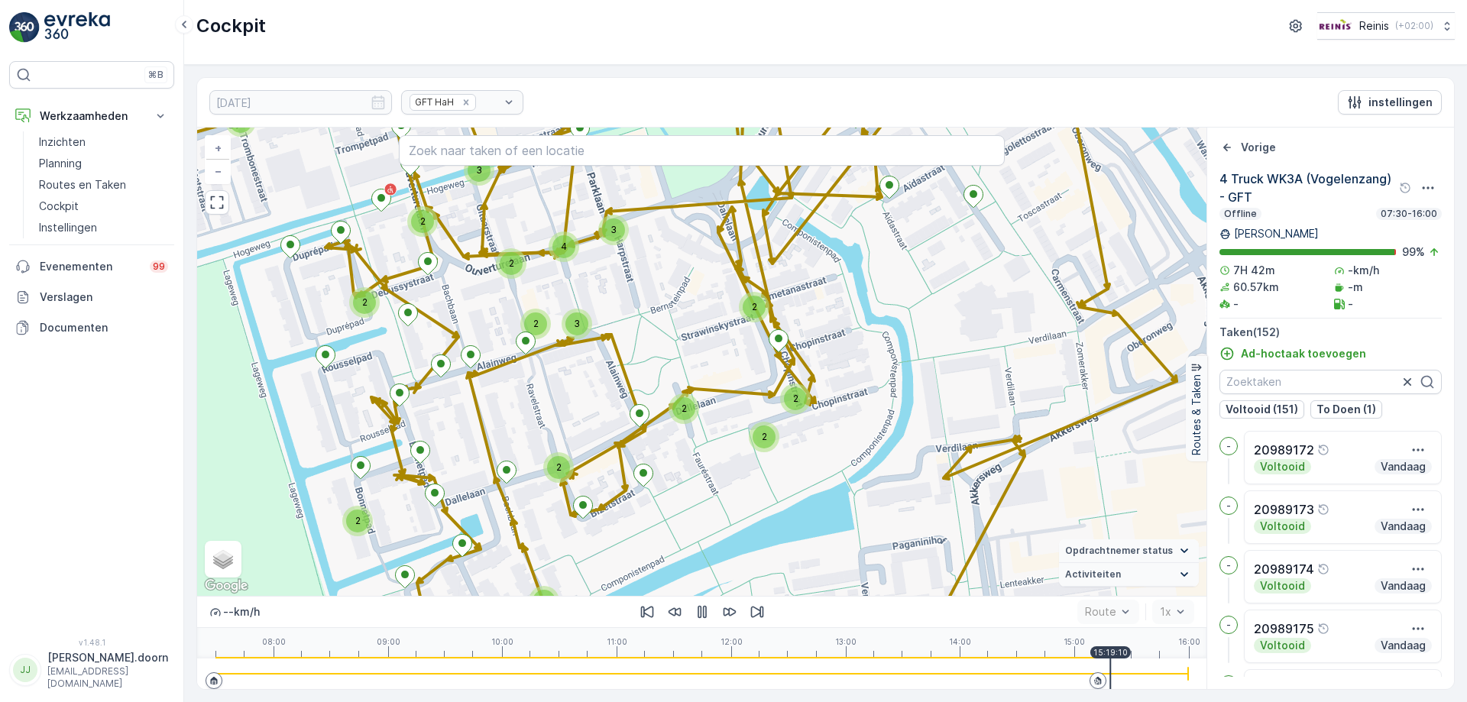
drag, startPoint x: 861, startPoint y: 415, endPoint x: 827, endPoint y: 537, distance: 127.0
click at [836, 568] on div "2 2 2 2 2 2 2 2 3 2 2 2 2 3 3 4 2 3 2 2 2 2 2 3 2 2 3 4 2 2 2 20989172 + − Sate…" at bounding box center [701, 362] width 1009 height 468
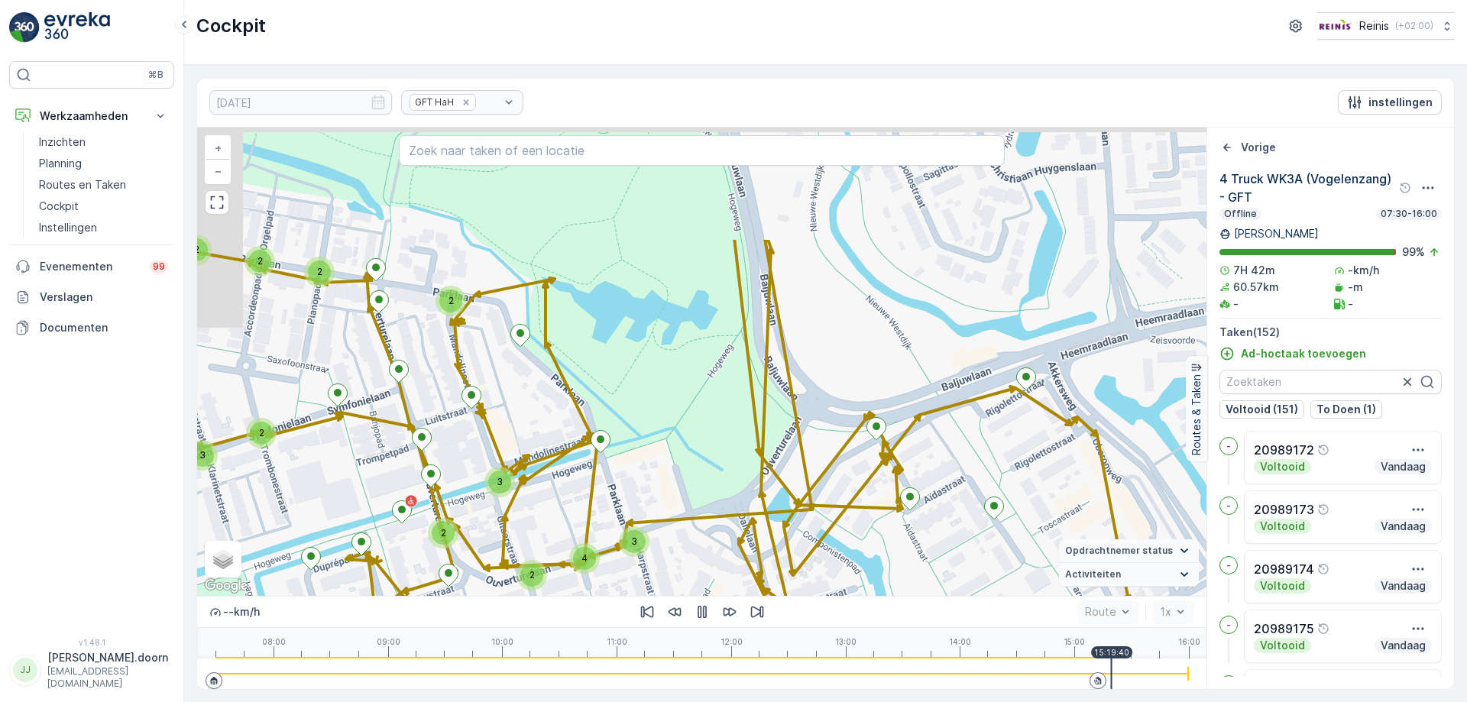
drag, startPoint x: 846, startPoint y: 407, endPoint x: 883, endPoint y: 508, distance: 107.3
click at [894, 563] on div "2 2 2 2 2 2 2 2 3 2 2 2 2 3 3 4 2 3 2 2 2 2 2 3 2 2 3 4 2 2 2 20989172 + − Sate…" at bounding box center [701, 362] width 1009 height 468
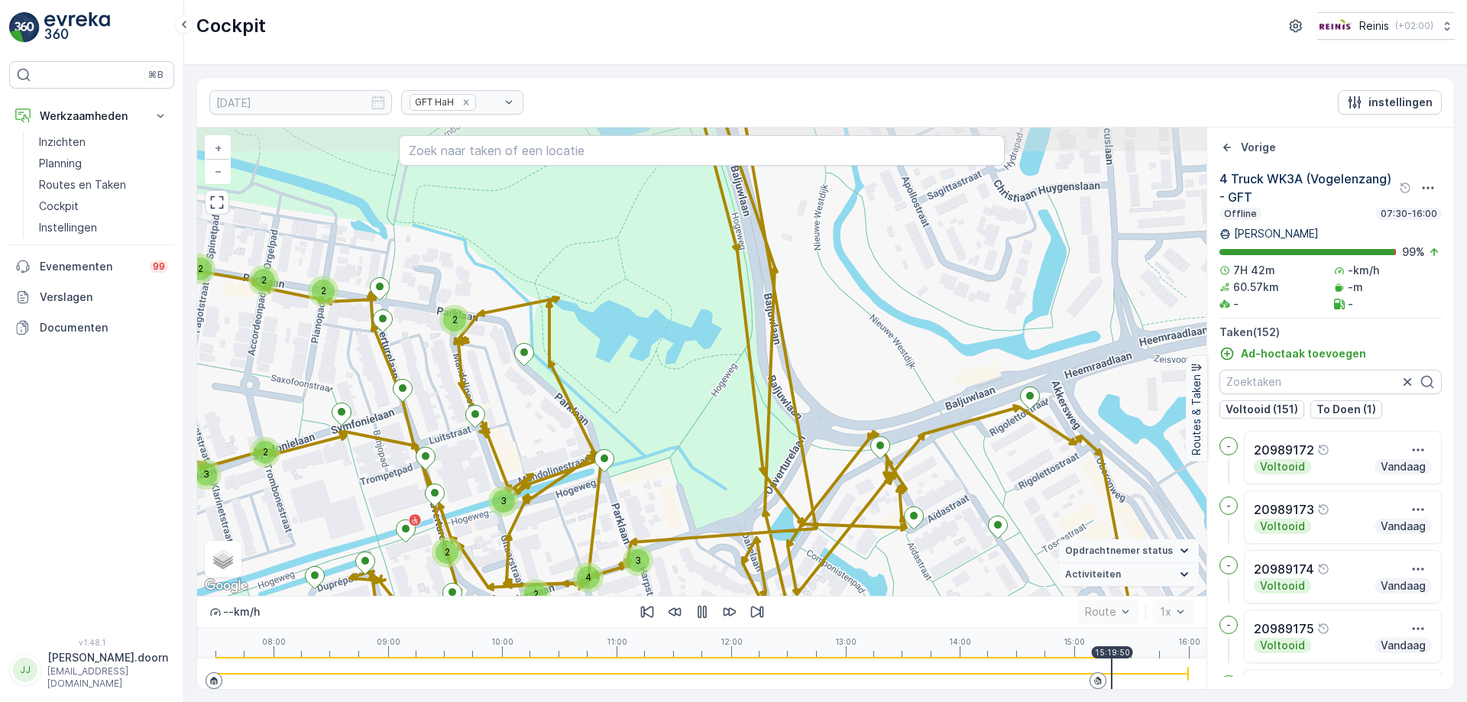
drag, startPoint x: 841, startPoint y: 407, endPoint x: 874, endPoint y: 512, distance: 110.5
click at [881, 558] on div "2 2 2 2 2 2 2 2 3 2 2 2 2 3 3 4 2 3 2 2 2 2 2 3 2 2 3 4 2 2 2 20989172 + − Sate…" at bounding box center [701, 362] width 1009 height 468
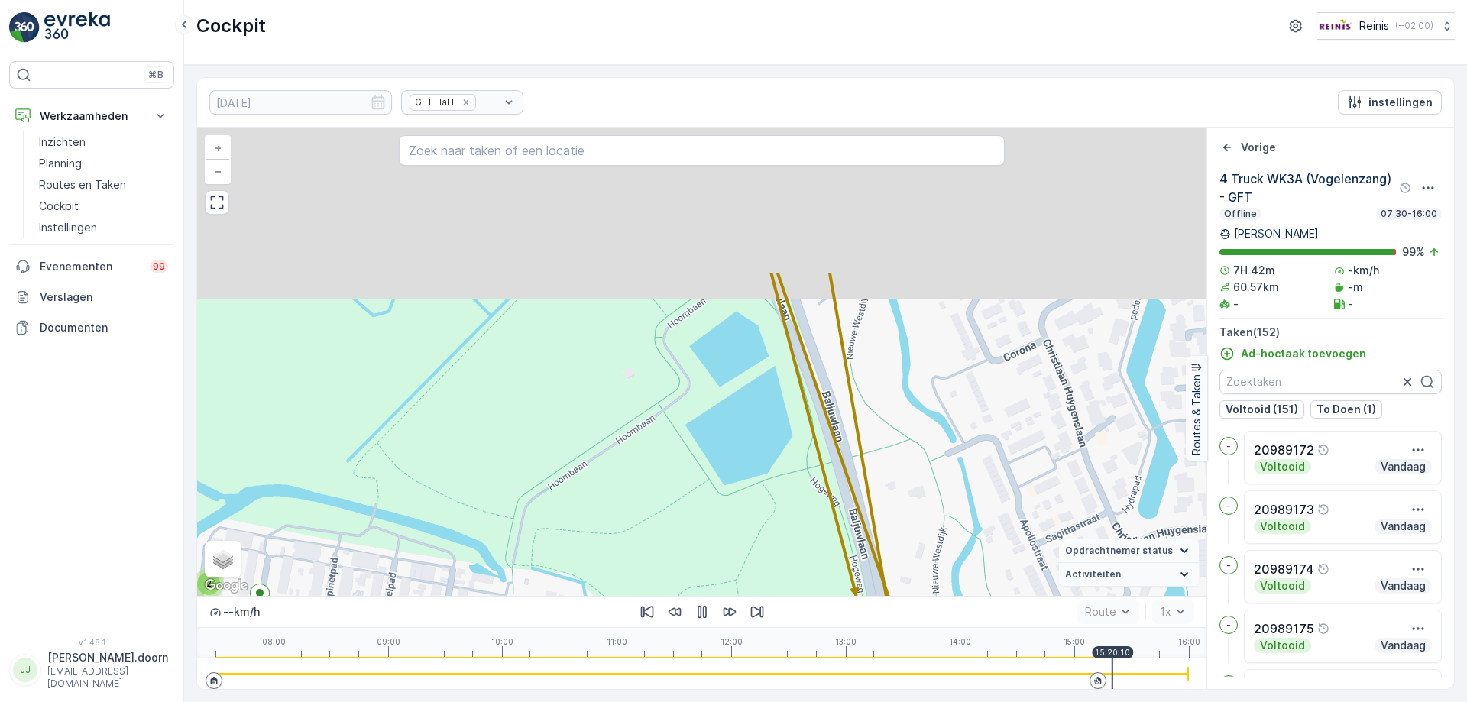
drag, startPoint x: 825, startPoint y: 427, endPoint x: 892, endPoint y: 452, distance: 70.8
click at [907, 561] on div "2 2 2 2 2 2 2 2 3 2 2 2 2 3 3 4 2 3 2 2 2 2 2 3 2 2 3 4 2 2 2 20989172 + − Sate…" at bounding box center [701, 362] width 1009 height 468
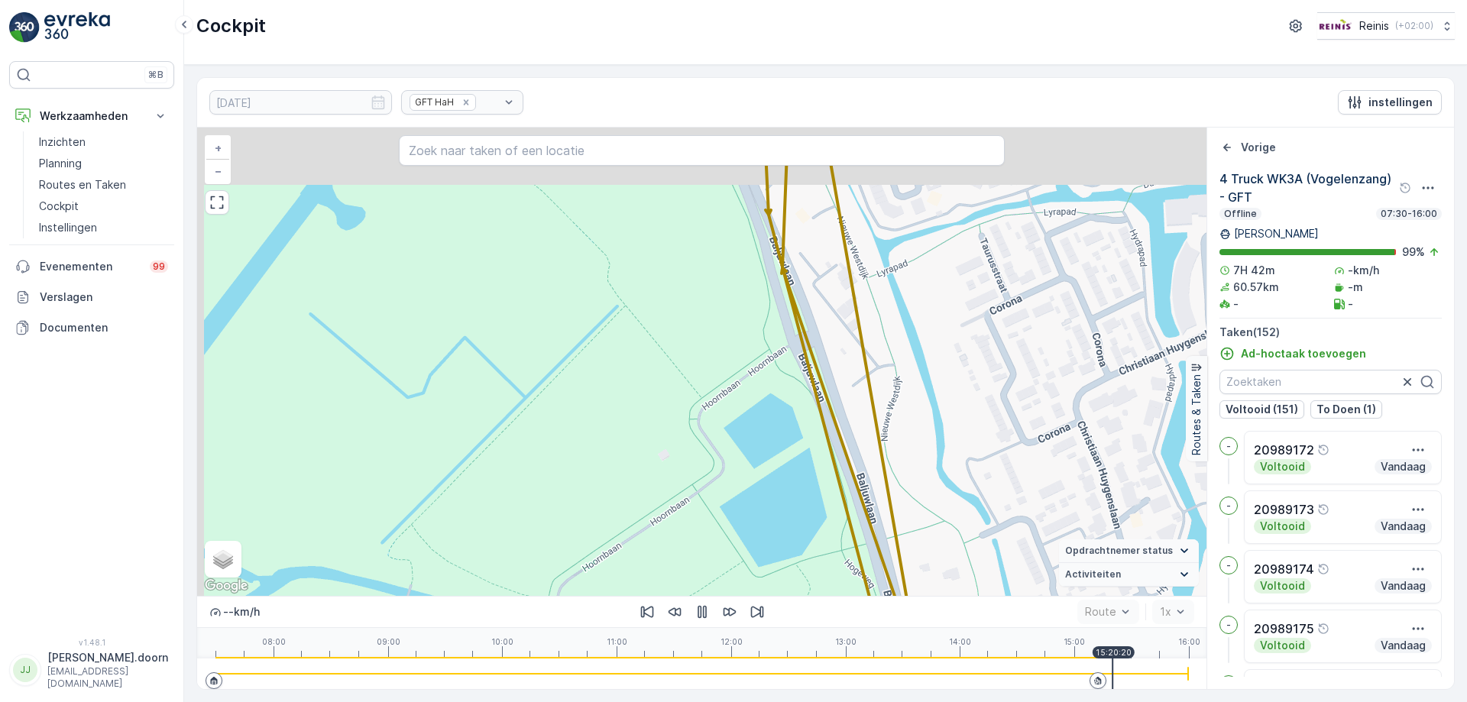
drag, startPoint x: 881, startPoint y: 327, endPoint x: 941, endPoint y: 492, distance: 175.7
click at [953, 521] on div "2 2 2 2 2 2 2 2 3 2 2 2 2 3 3 4 2 3 2 2 2 2 2 3 2 2 3 4 2 2 2 20989172 + − Sate…" at bounding box center [701, 362] width 1009 height 468
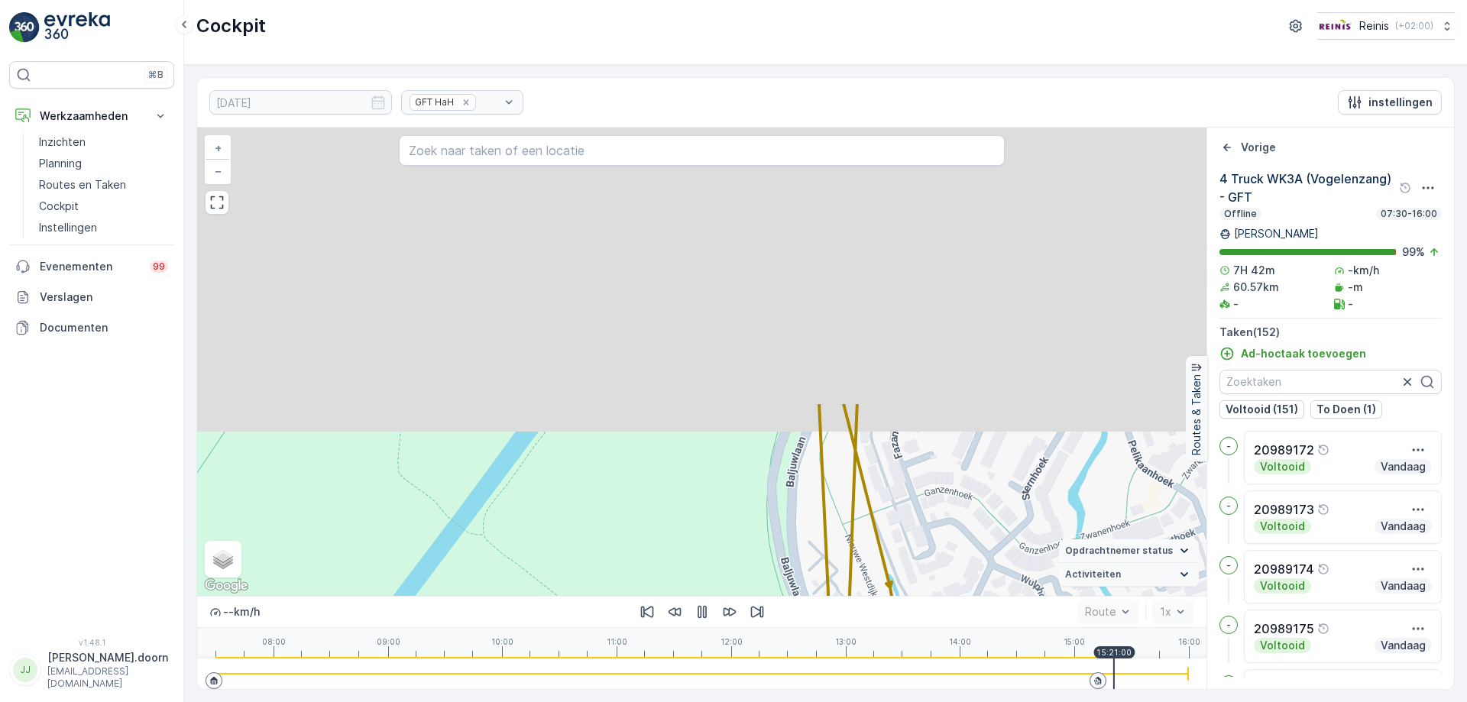
drag, startPoint x: 901, startPoint y: 203, endPoint x: 915, endPoint y: 519, distance: 315.9
click at [914, 530] on div "2 2 2 2 2 2 2 2 3 2 2 2 2 3 3 4 2 3 2 2 2 2 2 3 2 2 3 4 2 2 2 20989172 + − Sate…" at bounding box center [701, 362] width 1009 height 468
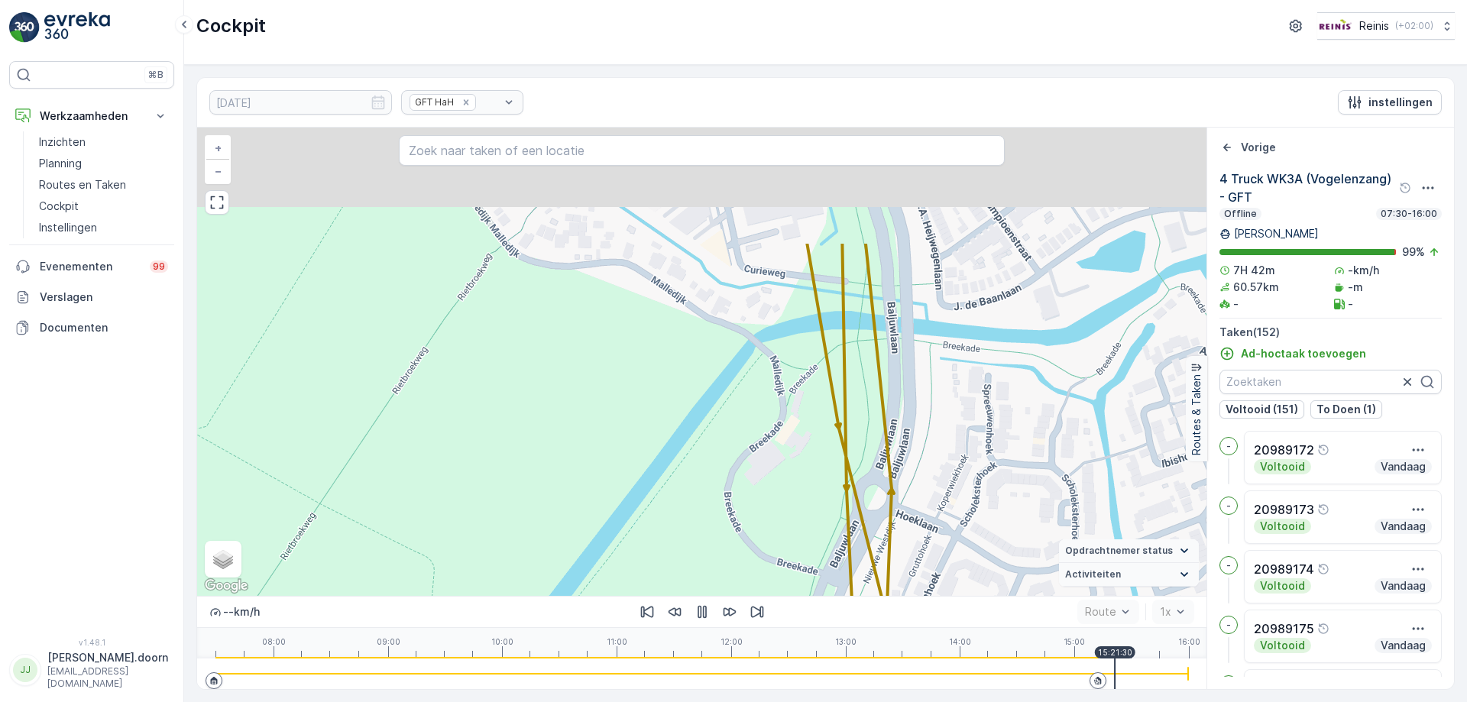
drag, startPoint x: 901, startPoint y: 364, endPoint x: 977, endPoint y: 732, distance: 375.3
click at [977, 701] on html "⌘B Werkzaamheden Inzichten Planning Routes en Taken Cockpit Instellingen Evenem…" at bounding box center [733, 351] width 1467 height 702
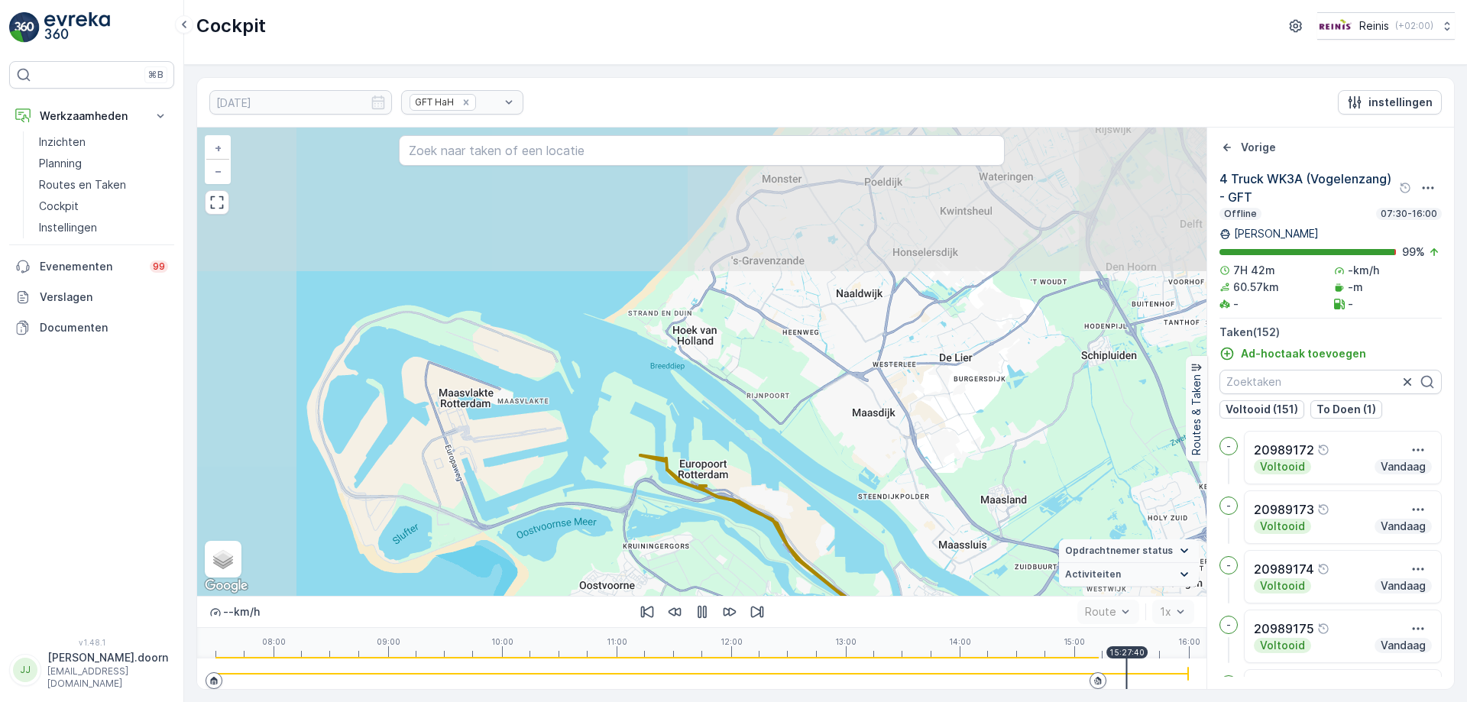
drag, startPoint x: 545, startPoint y: 232, endPoint x: 699, endPoint y: 478, distance: 291.1
click at [699, 478] on div "150 20989172 + − Satelliet stappenplan Terrein Hybride Leaflet Sneltoetsen Kaar…" at bounding box center [701, 362] width 1009 height 468
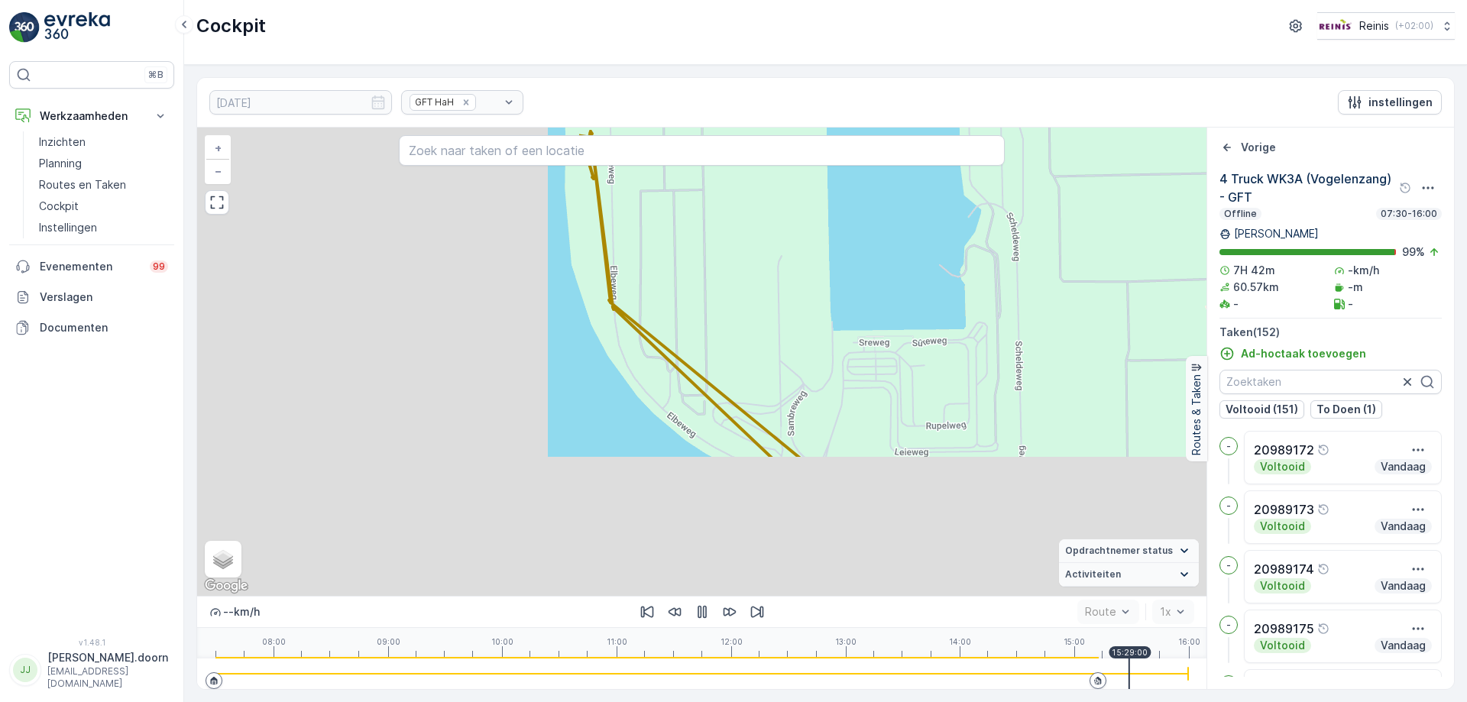
drag, startPoint x: 483, startPoint y: 461, endPoint x: 967, endPoint y: 274, distance: 518.7
click at [967, 274] on div "2 2 3 3 4 3 3 4 2 2 3 3 3 4 2 2 3 5 3 3 2 6 7 2 3 2 5 3 2 2 3 3 3 3 2 4 4 5 3 2…" at bounding box center [701, 362] width 1009 height 468
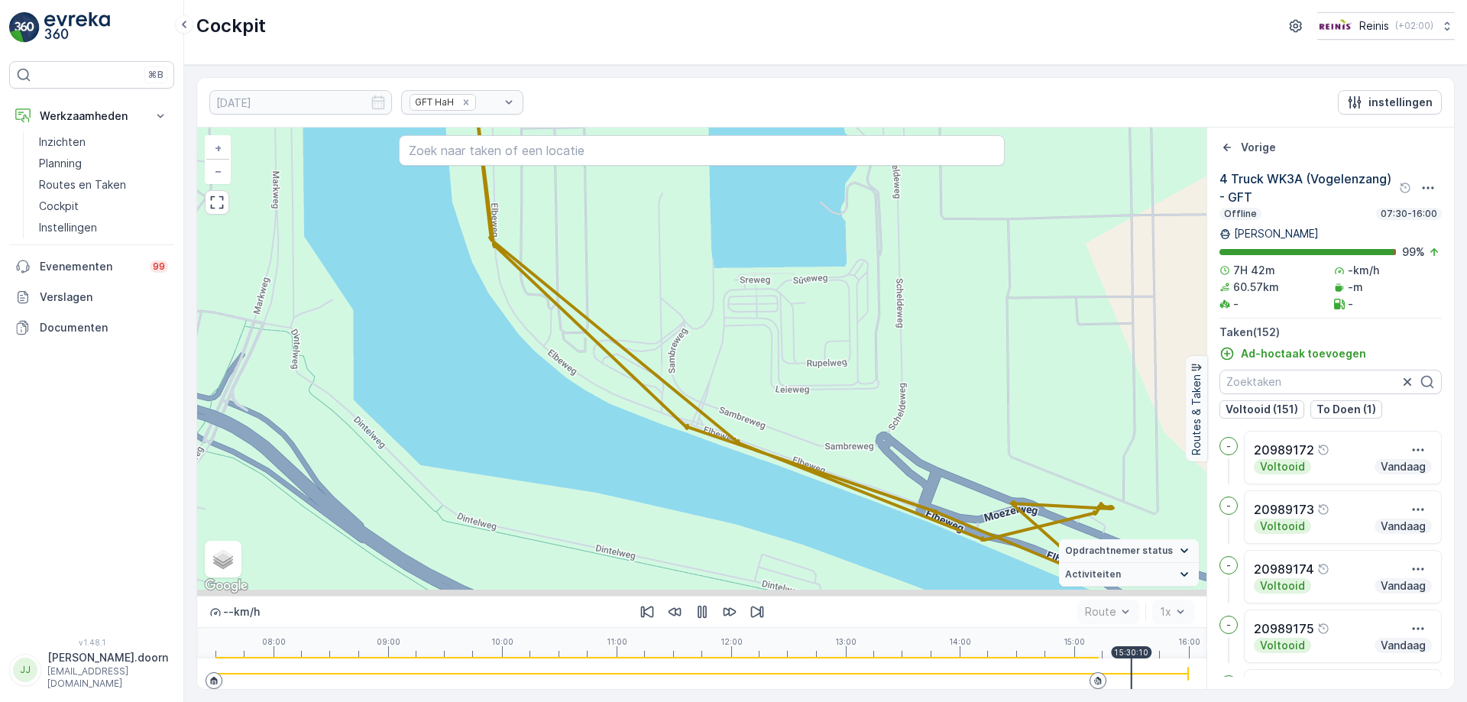
drag, startPoint x: 743, startPoint y: 329, endPoint x: 597, endPoint y: 228, distance: 177.4
click at [597, 228] on div "2 2 3 3 4 3 3 4 2 2 3 3 3 4 2 2 3 5 3 3 2 6 7 2 3 2 5 3 2 2 3 3 3 3 2 4 4 5 3 2…" at bounding box center [701, 362] width 1009 height 468
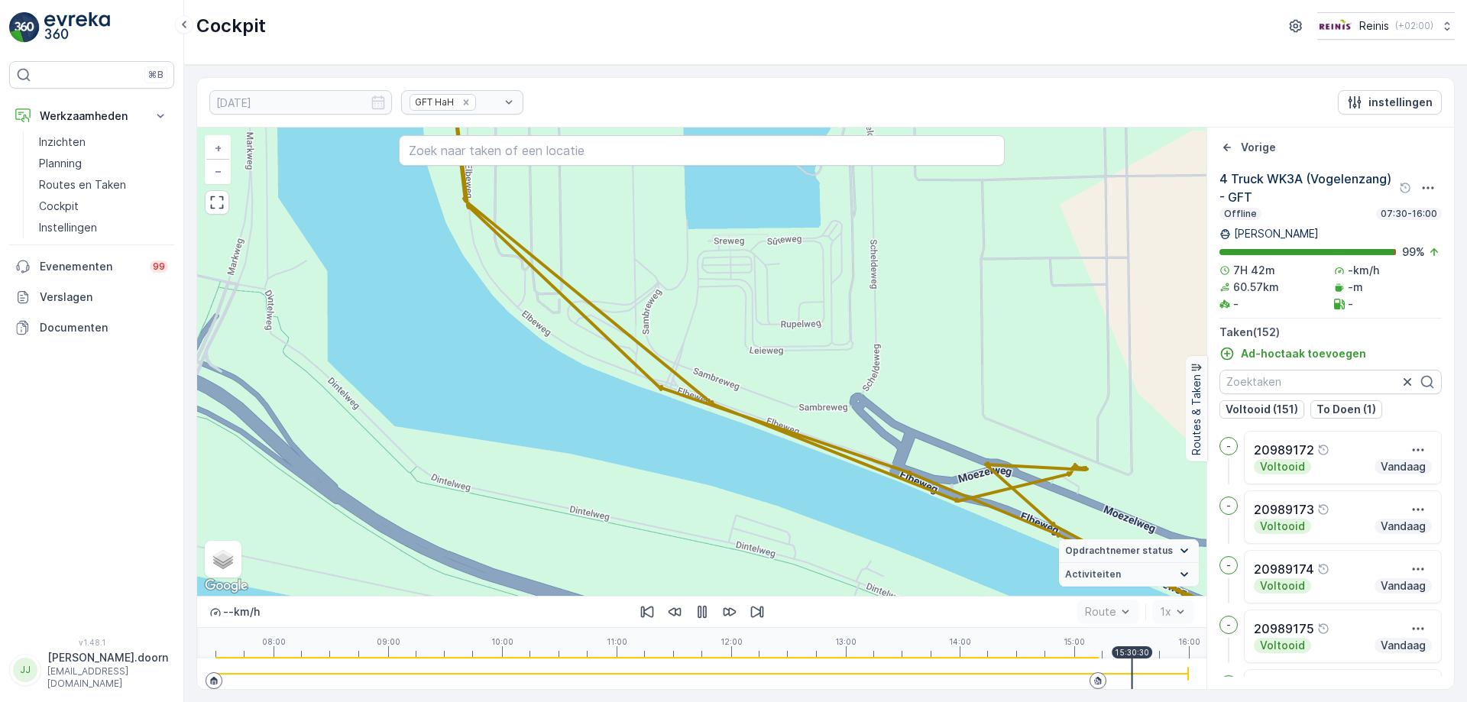
drag, startPoint x: 983, startPoint y: 428, endPoint x: 766, endPoint y: 299, distance: 251.9
click at [699, 283] on div "2 2 3 3 4 3 3 4 2 2 3 3 3 4 2 2 3 5 3 3 2 6 7 2 3 2 5 3 2 2 3 3 3 3 2 4 4 5 3 2…" at bounding box center [701, 362] width 1009 height 468
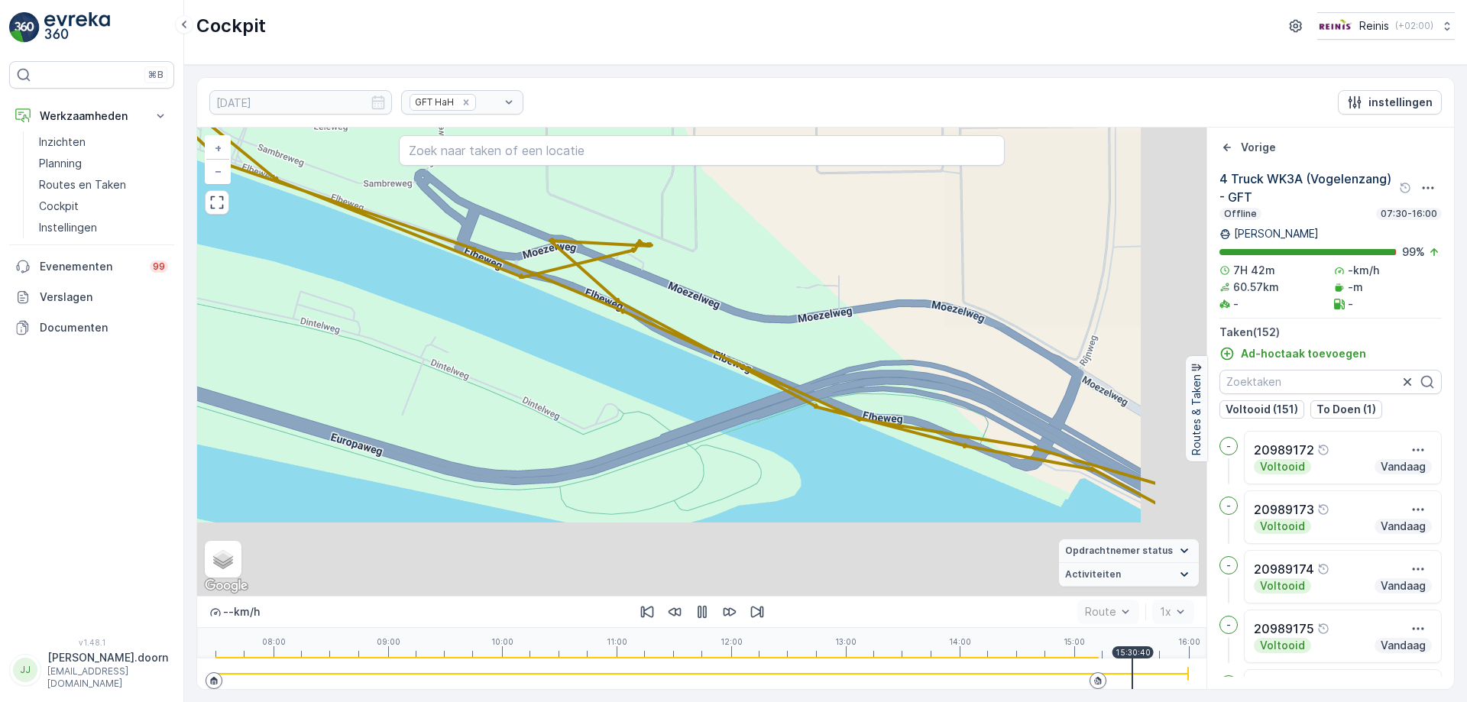
drag, startPoint x: 945, startPoint y: 410, endPoint x: 705, endPoint y: 268, distance: 279.1
click at [667, 266] on div "2 2 3 3 4 3 3 4 2 2 3 3 3 4 2 2 3 5 3 3 2 6 7 2 3 2 5 3 2 2 3 3 3 3 2 4 4 5 3 2…" at bounding box center [701, 362] width 1009 height 468
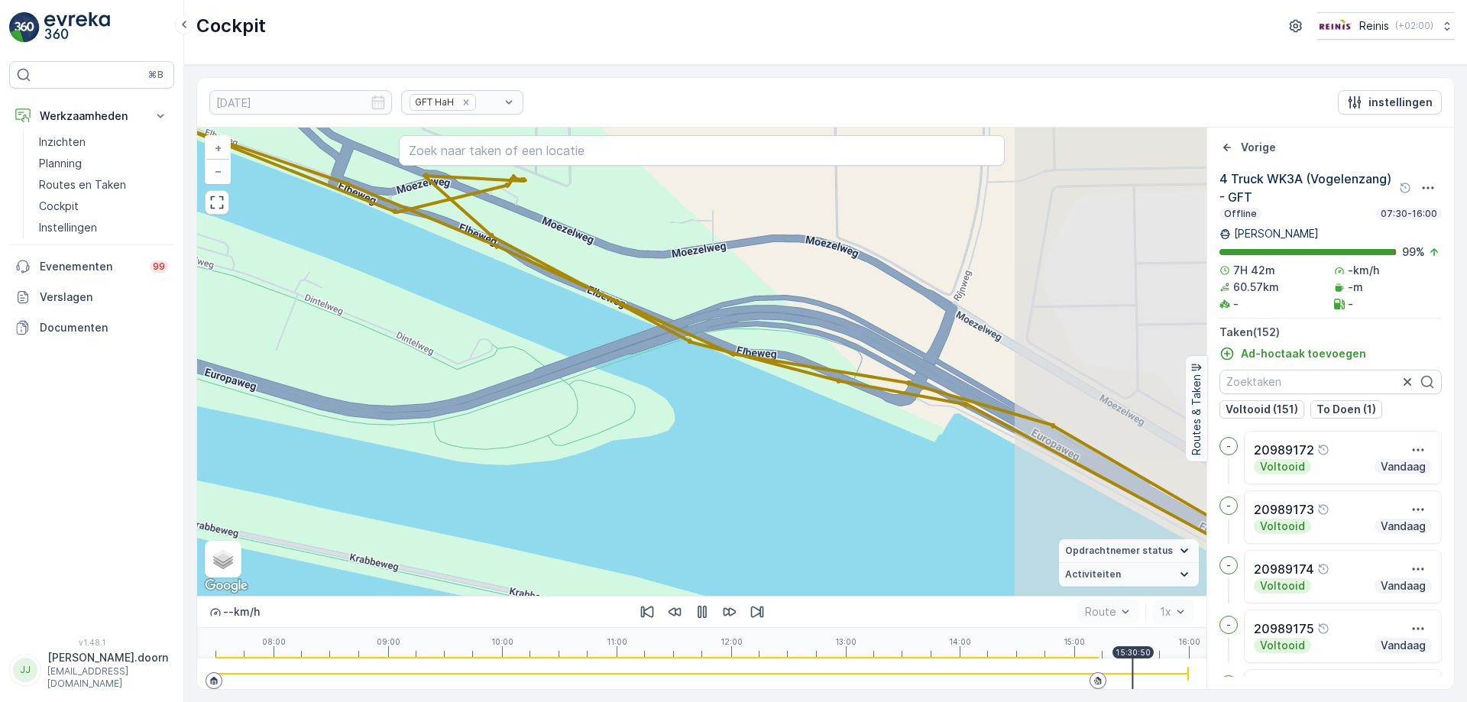
drag, startPoint x: 938, startPoint y: 372, endPoint x: 591, endPoint y: 216, distance: 380.3
click at [591, 216] on div "2 2 3 3 4 3 3 4 2 2 3 3 3 4 2 2 3 5 3 3 2 6 7 2 3 2 5 3 2 2 3 3 3 3 2 4 4 5 3 2…" at bounding box center [701, 362] width 1009 height 468
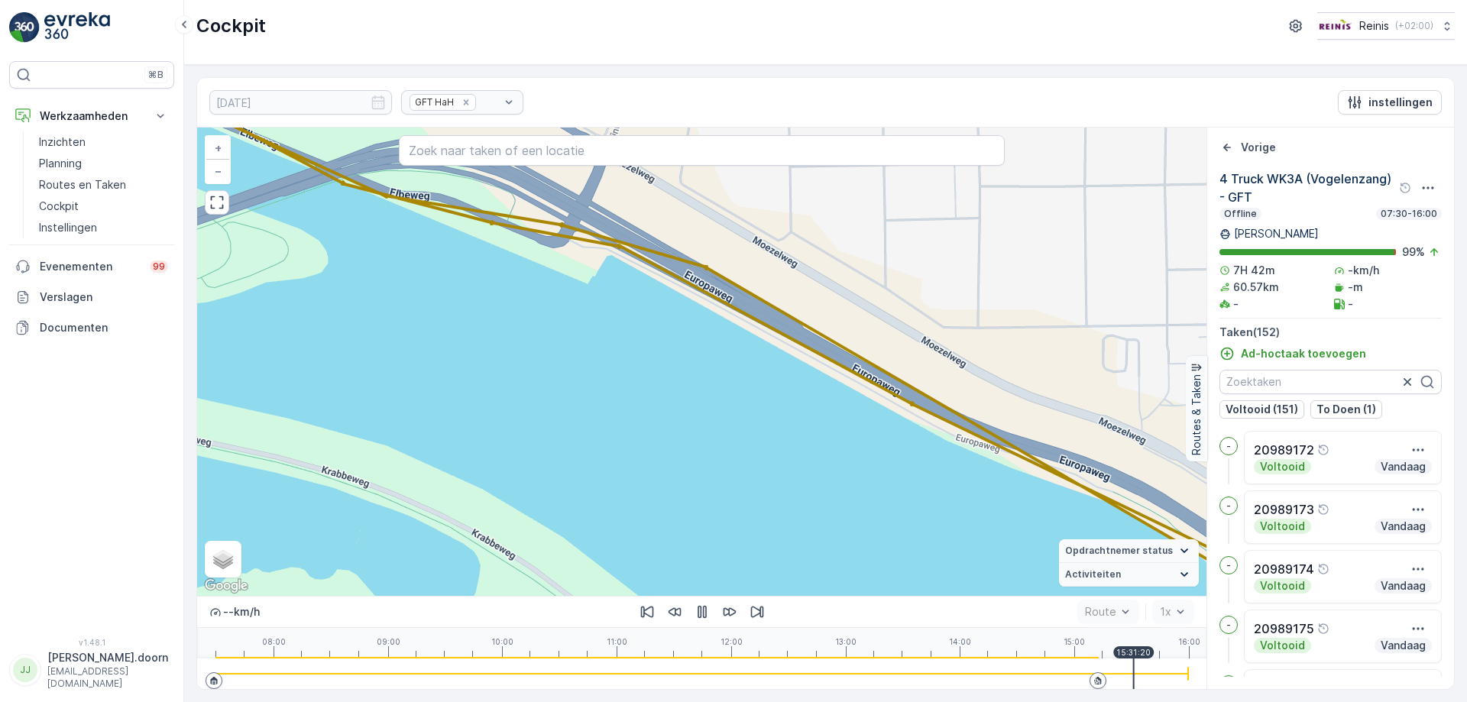
drag, startPoint x: 847, startPoint y: 357, endPoint x: 560, endPoint y: 171, distance: 342.1
click at [565, 178] on div "2 2 3 3 4 3 3 4 2 2 3 3 3 4 2 2 3 5 3 3 2 6 7 2 3 2 5 3 2 2 3 3 3 3 2 4 4 5 3 2…" at bounding box center [701, 362] width 1009 height 468
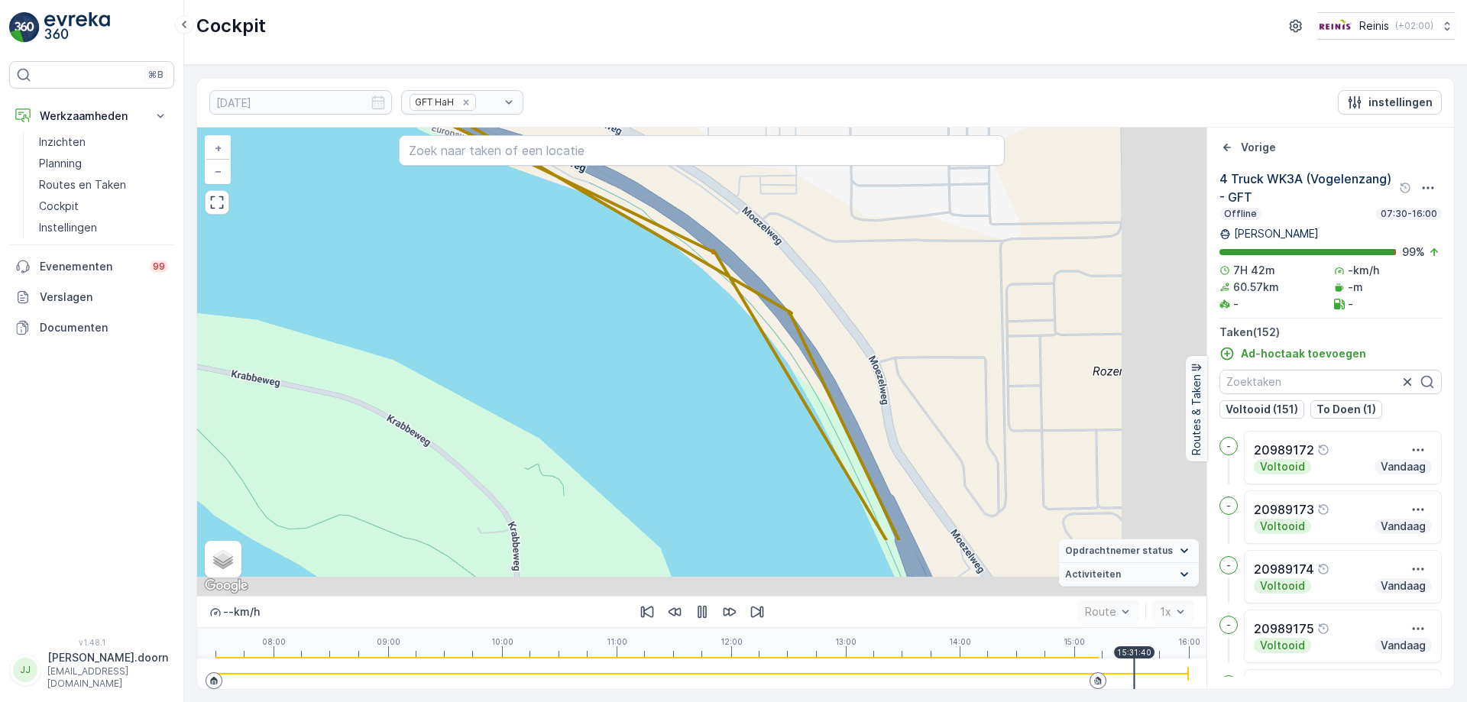
drag, startPoint x: 907, startPoint y: 339, endPoint x: 620, endPoint y: 206, distance: 315.9
click at [624, 208] on div "2 2 3 3 4 3 3 4 2 2 3 3 3 4 2 2 3 5 3 3 2 6 7 2 3 2 5 3 2 2 3 3 3 3 2 4 4 5 3 2…" at bounding box center [701, 362] width 1009 height 468
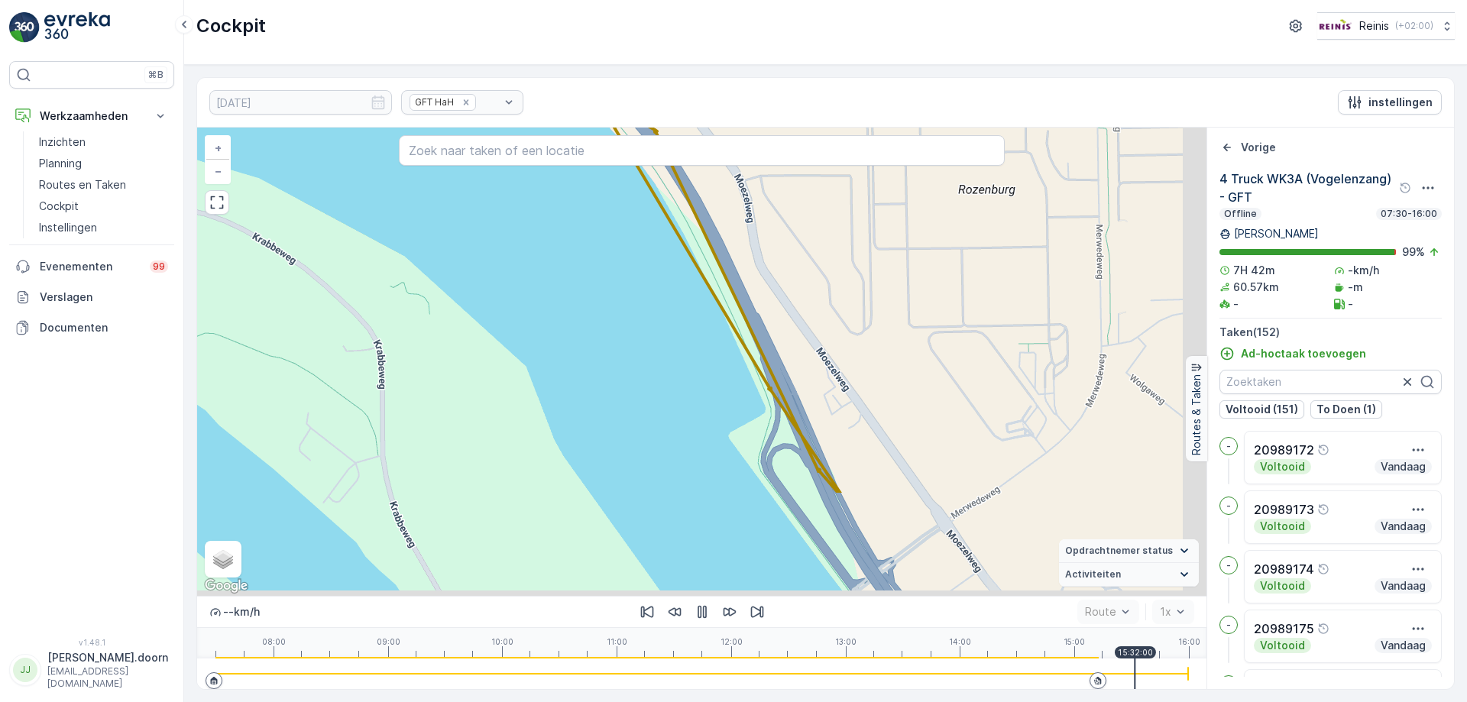
drag, startPoint x: 790, startPoint y: 378, endPoint x: 711, endPoint y: 173, distance: 219.4
click at [712, 182] on div "2 2 3 3 4 3 3 4 2 2 3 3 3 4 2 2 3 5 3 3 2 6 7 2 3 2 5 3 2 2 3 3 3 3 2 4 4 5 3 2…" at bounding box center [701, 362] width 1009 height 468
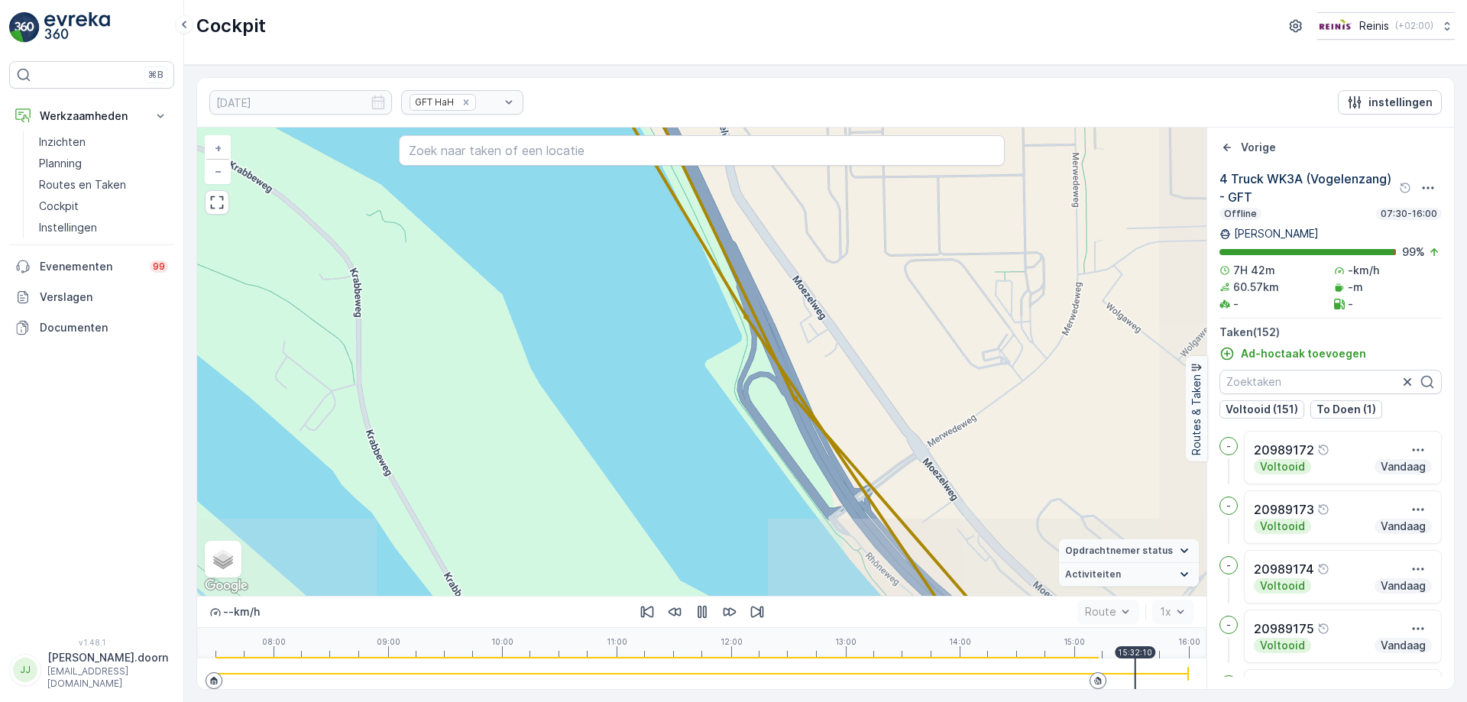
drag, startPoint x: 786, startPoint y: 420, endPoint x: 731, endPoint y: 234, distance: 193.7
click at [734, 247] on div "2 2 3 3 4 3 3 4 2 2 3 3 3 4 2 2 3 5 3 3 2 6 7 2 3 2 5 3 2 2 3 3 3 3 2 4 4 5 3 2…" at bounding box center [701, 362] width 1009 height 468
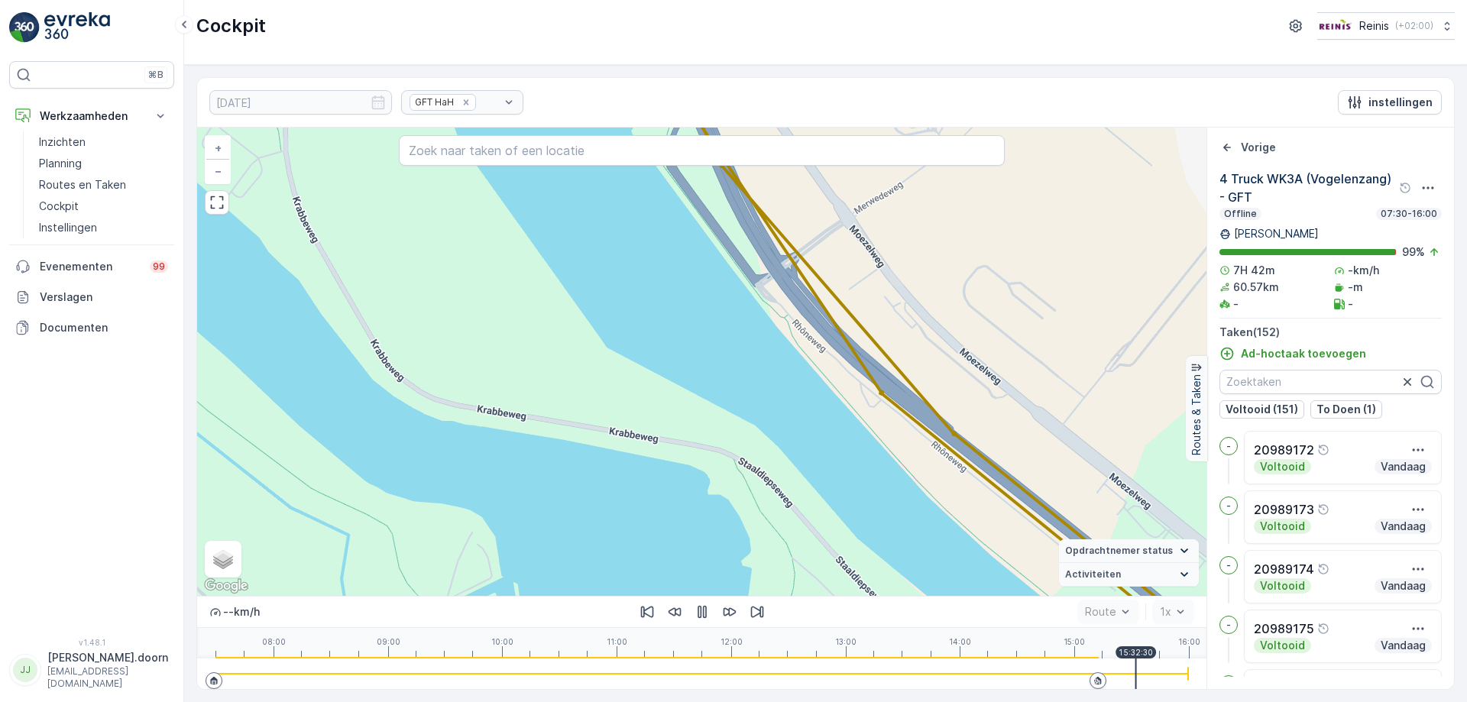
drag, startPoint x: 990, startPoint y: 437, endPoint x: 841, endPoint y: 277, distance: 219.0
click at [842, 277] on div "2 2 3 3 4 3 3 4 2 2 3 3 3 4 2 2 3 5 3 3 2 6 7 2 3 2 5 3 2 2 3 3 3 3 2 4 4 5 3 2…" at bounding box center [701, 362] width 1009 height 468
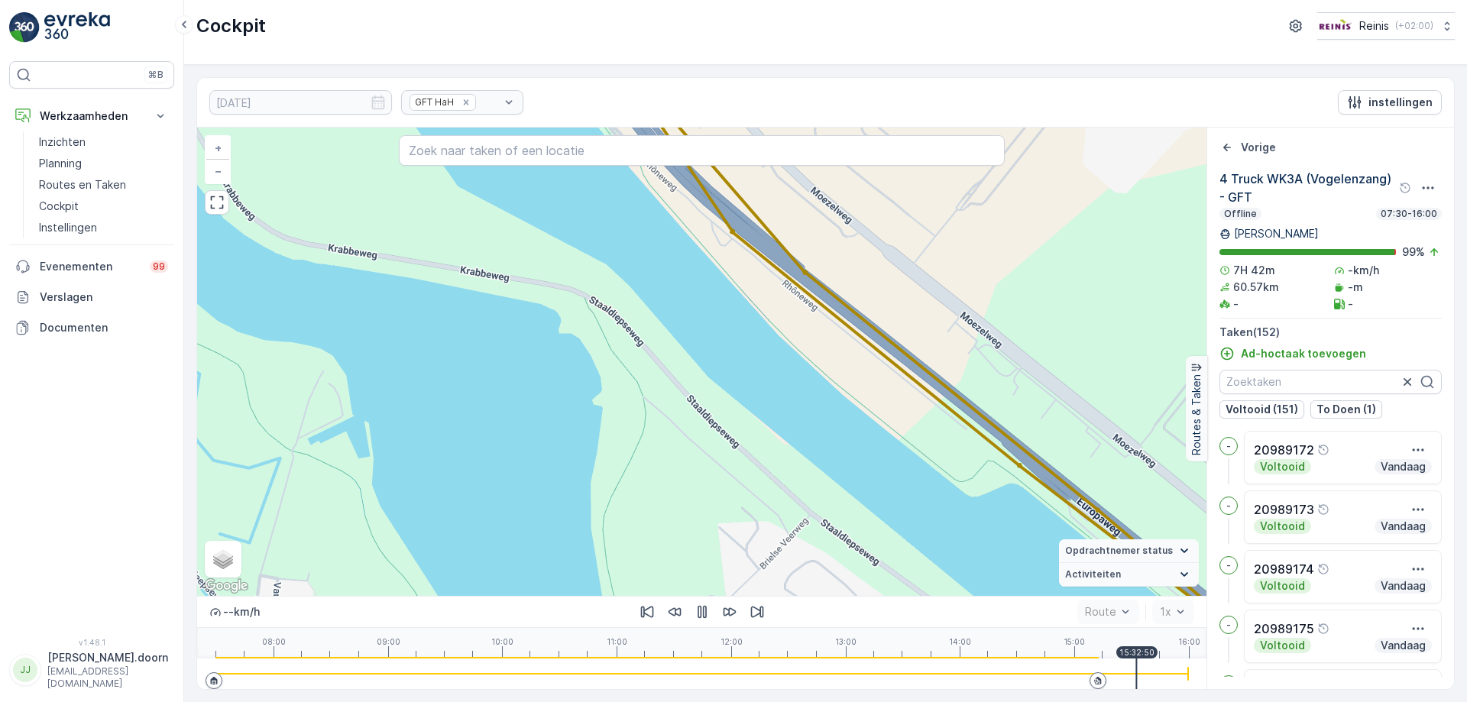
drag, startPoint x: 1012, startPoint y: 394, endPoint x: 790, endPoint y: 281, distance: 248.4
click at [790, 282] on div "2 2 3 3 4 3 3 4 2 2 3 3 3 4 2 2 3 5 3 3 2 6 7 2 3 2 5 3 2 2 3 3 3 3 2 4 4 5 3 2…" at bounding box center [701, 362] width 1009 height 468
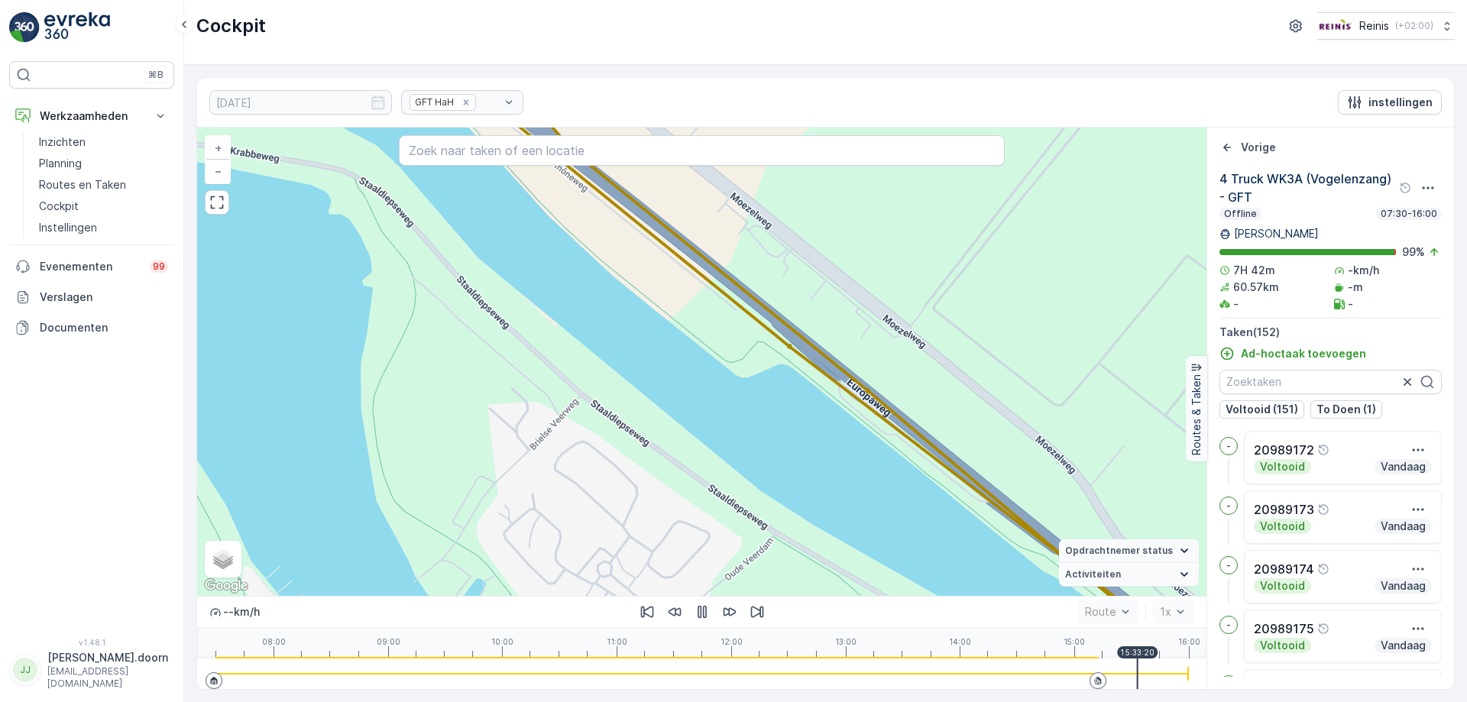
click at [800, 248] on div "2 2 3 3 4 3 3 4 2 2 3 3 3 4 2 2 3 5 3 3 2 6 7 2 3 2 5 3 2 2 3 3 3 3 2 4 4 5 3 2…" at bounding box center [701, 362] width 1009 height 468
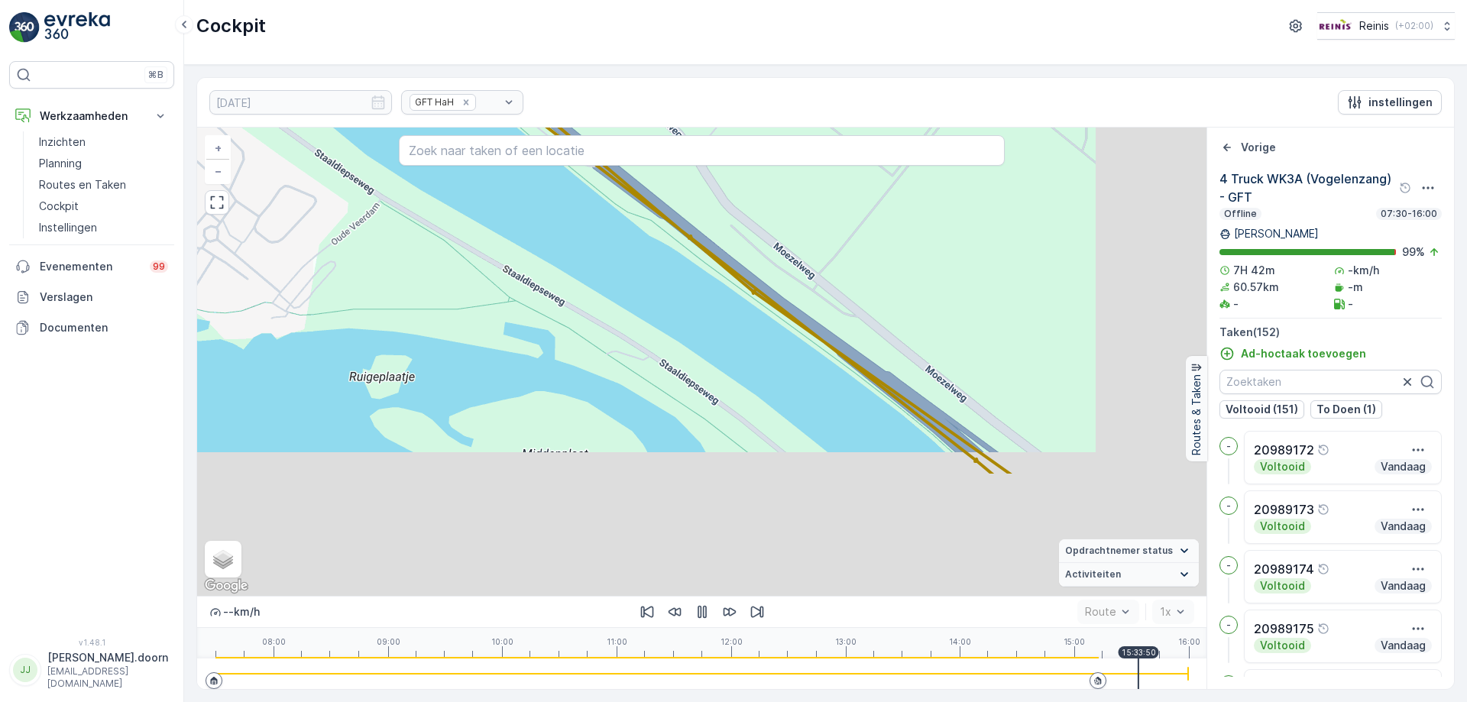
drag, startPoint x: 951, startPoint y: 400, endPoint x: 719, endPoint y: 178, distance: 321.0
click at [724, 185] on div "2 2 3 3 4 3 3 4 2 2 3 3 3 4 2 2 3 5 3 3 2 6 7 2 3 2 5 3 2 2 3 3 3 3 2 4 4 5 3 2…" at bounding box center [701, 362] width 1009 height 468
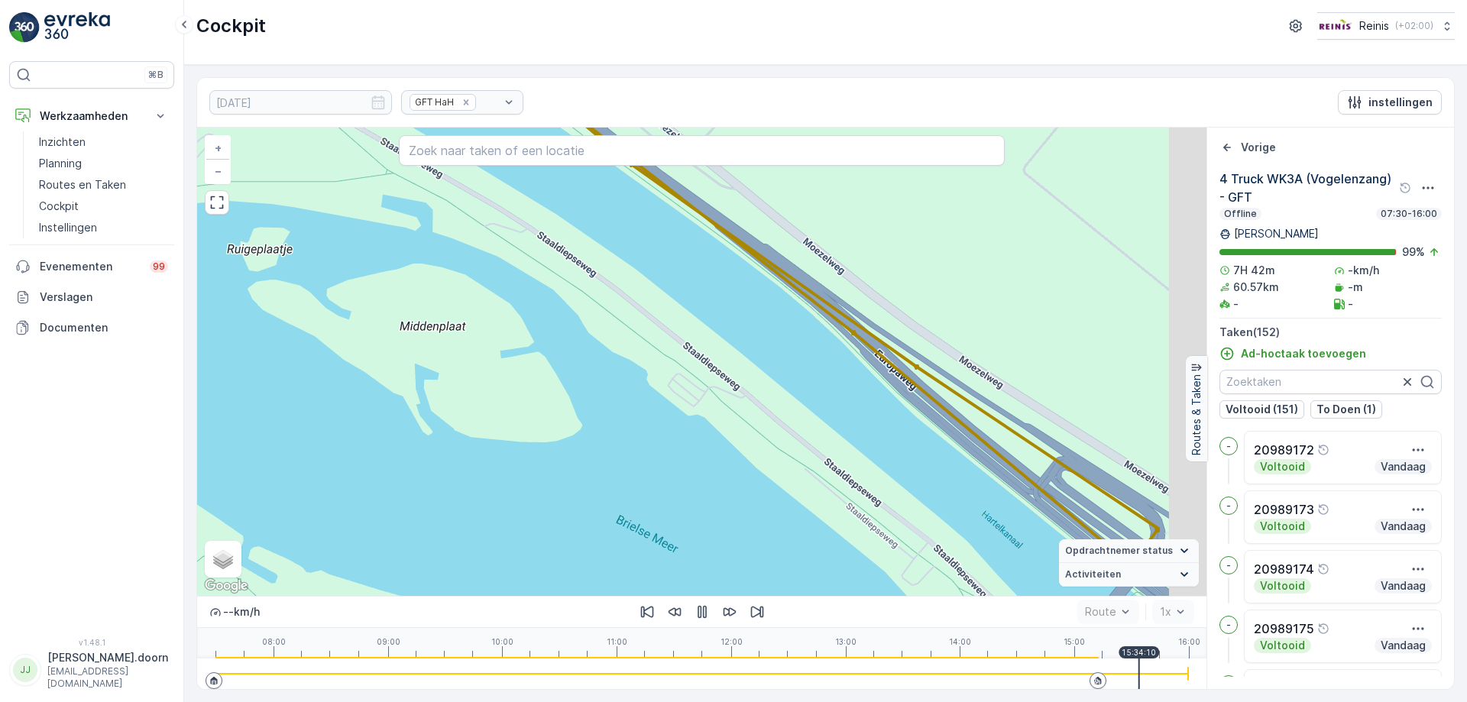
drag, startPoint x: 911, startPoint y: 354, endPoint x: 638, endPoint y: 115, distance: 362.8
click at [638, 115] on div "[DATE] GFT HaH instellingen 2 2 3 3 4 3 3 4 2 2 3 3 3 4 2 2 3 5 3 3 2 6 7 2 3 2…" at bounding box center [825, 383] width 1259 height 613
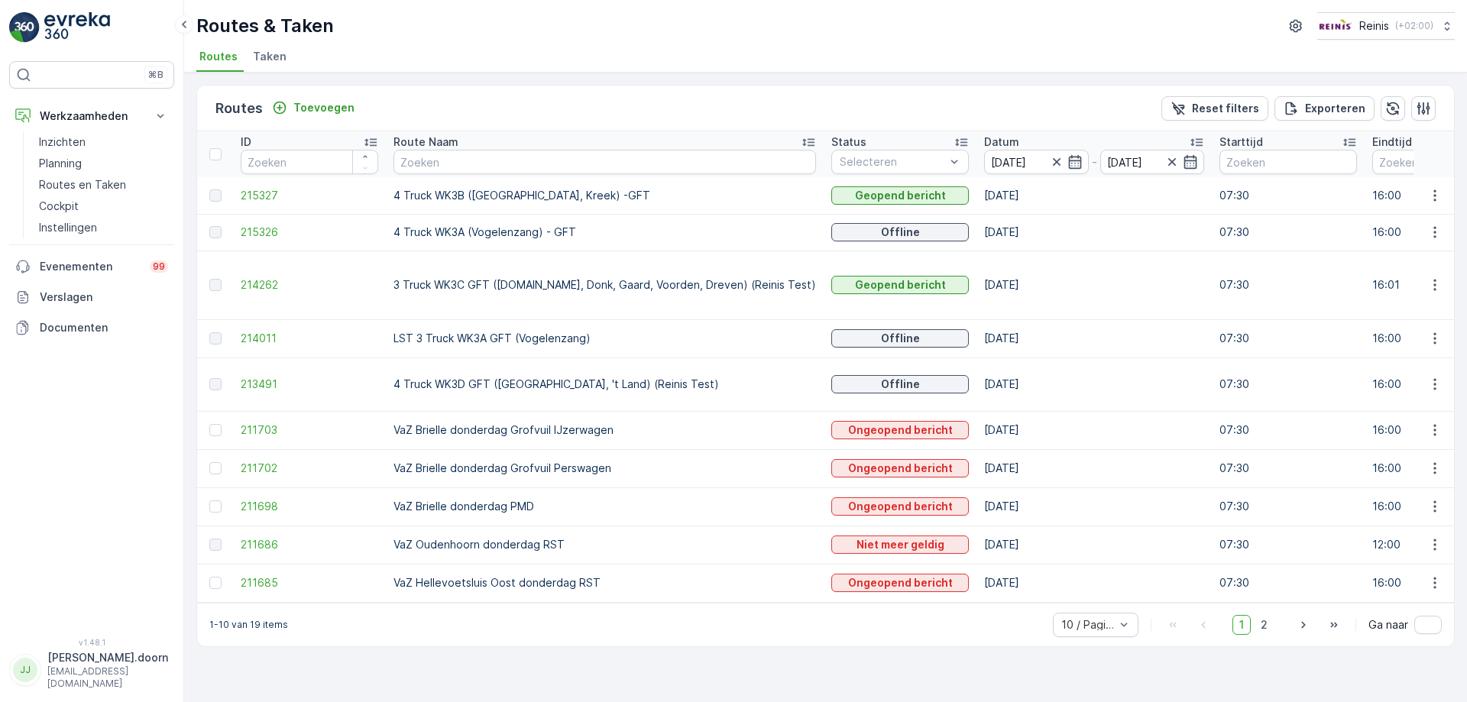
click at [912, 232] on td "Offline" at bounding box center [900, 232] width 153 height 37
